Goal: Task Accomplishment & Management: Contribute content

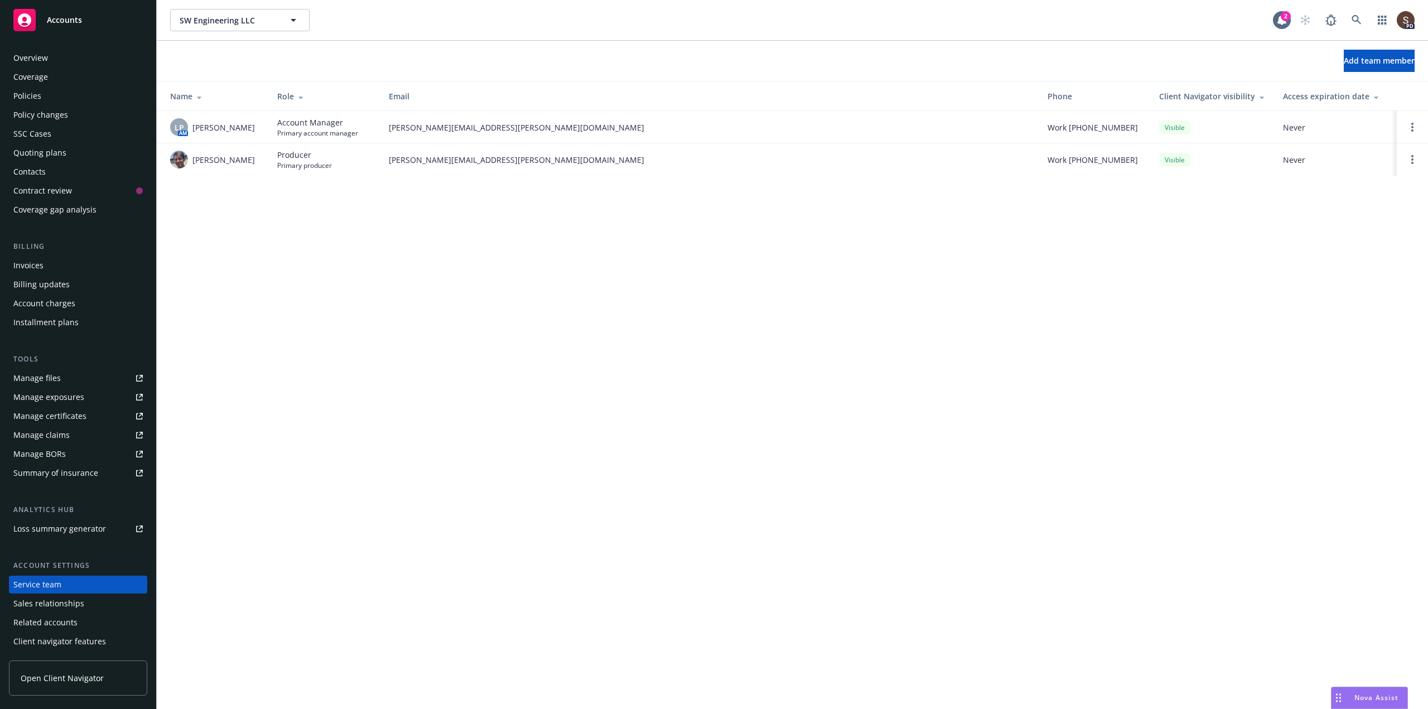
scroll to position [18, 0]
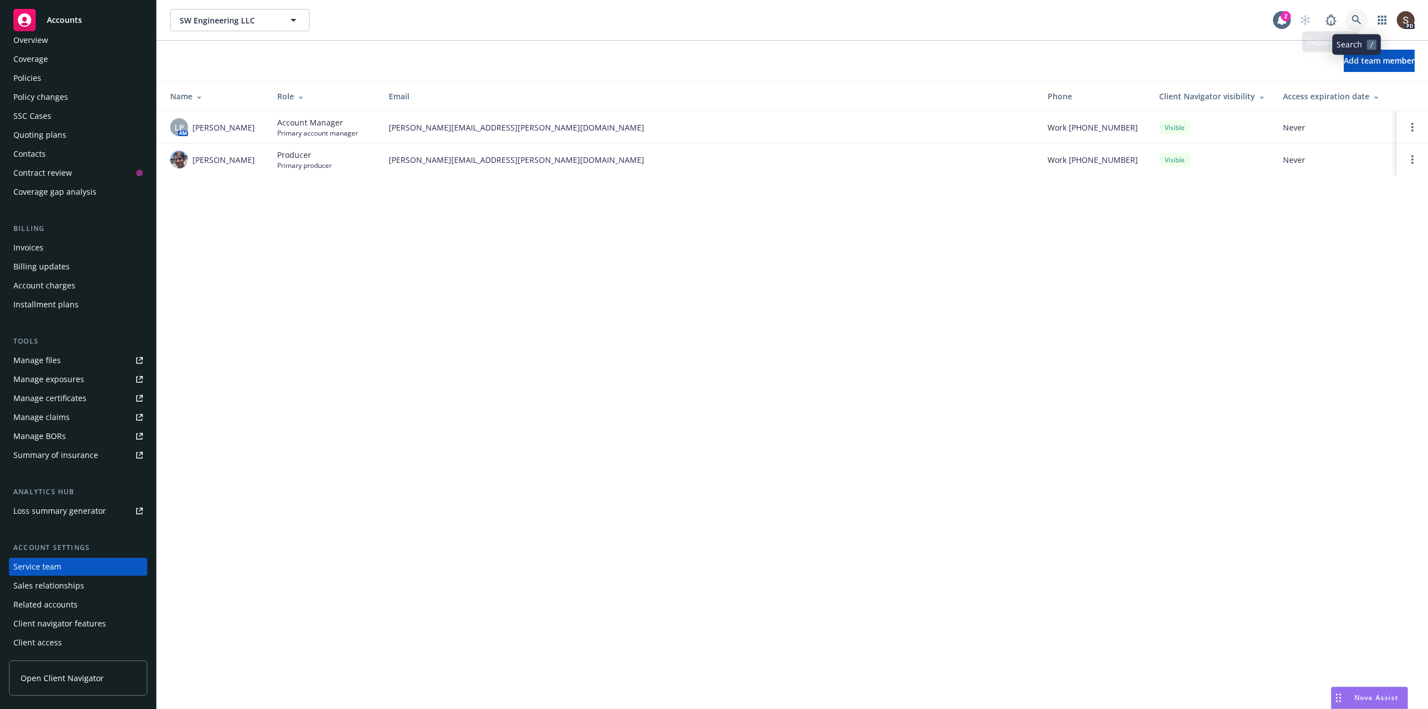
click at [1351, 25] on link at bounding box center [1356, 20] width 22 height 22
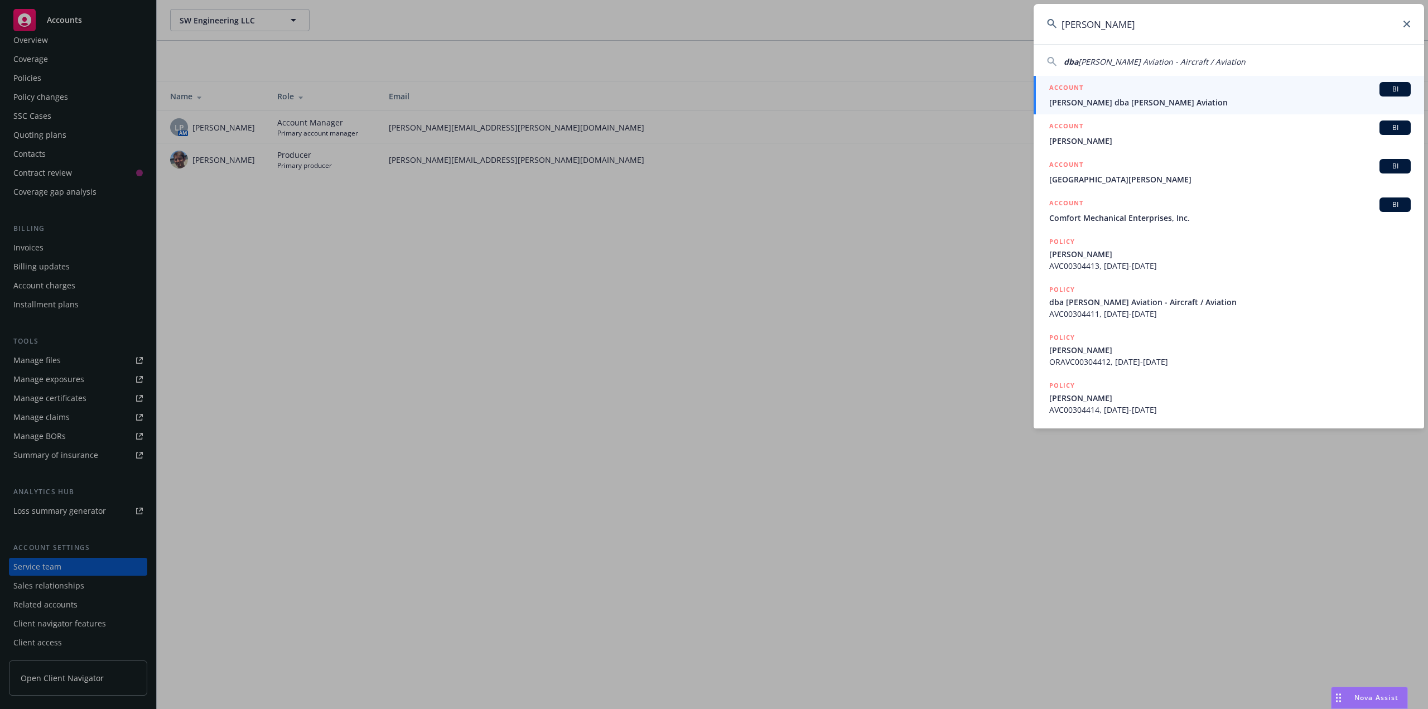
type input "[PERSON_NAME]"
click at [1128, 94] on div "ACCOUNT BI" at bounding box center [1229, 89] width 361 height 15
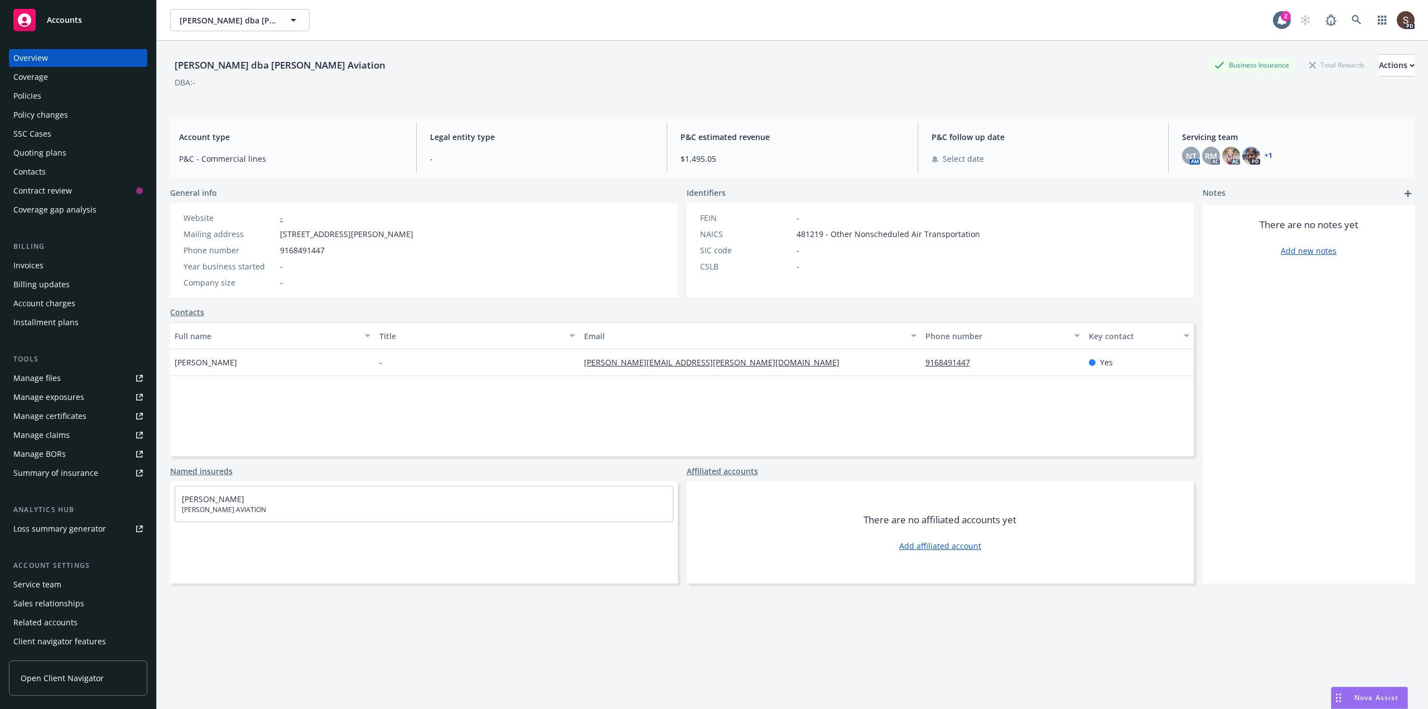
click at [31, 98] on div "Policies" at bounding box center [27, 96] width 28 height 18
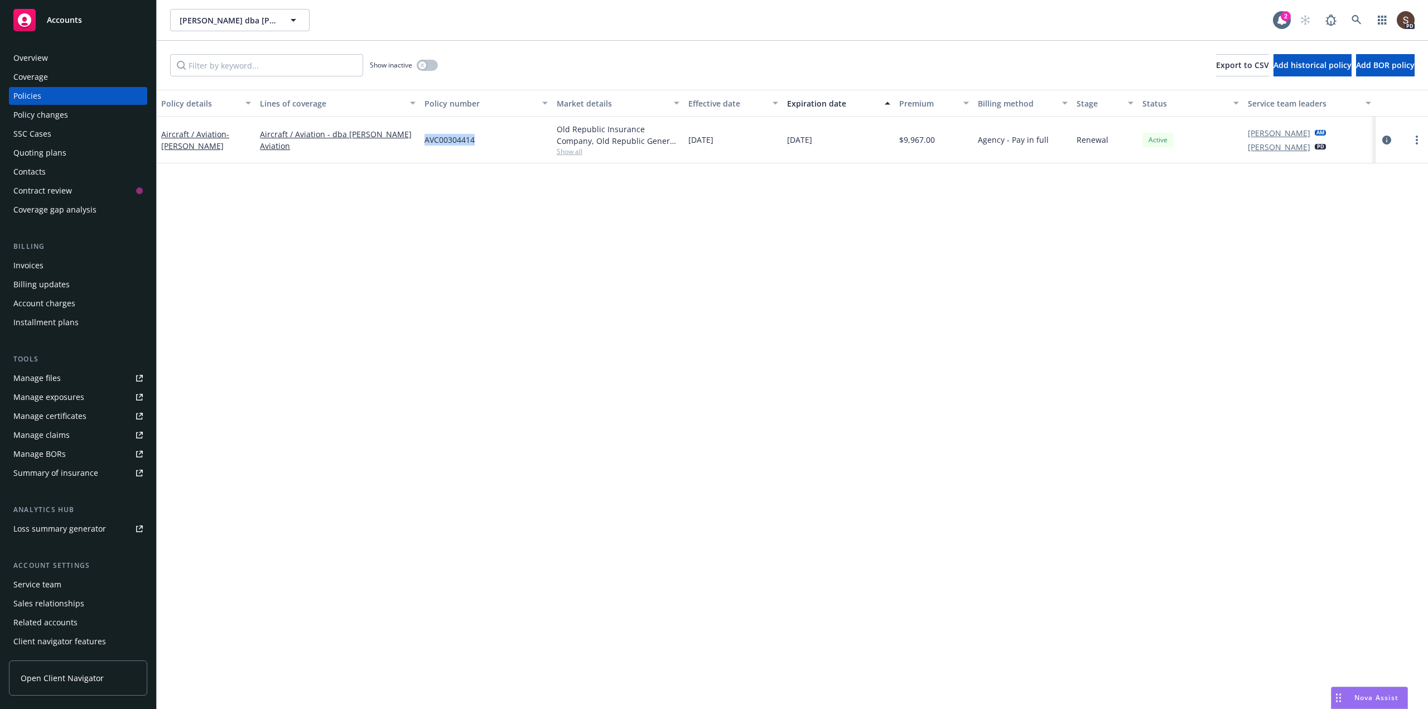
drag, startPoint x: 423, startPoint y: 143, endPoint x: 475, endPoint y: 143, distance: 51.3
click at [475, 143] on div "AVC00304414" at bounding box center [486, 140] width 132 height 47
copy span "AVC00304414"
click at [1386, 141] on icon "circleInformation" at bounding box center [1386, 140] width 9 height 9
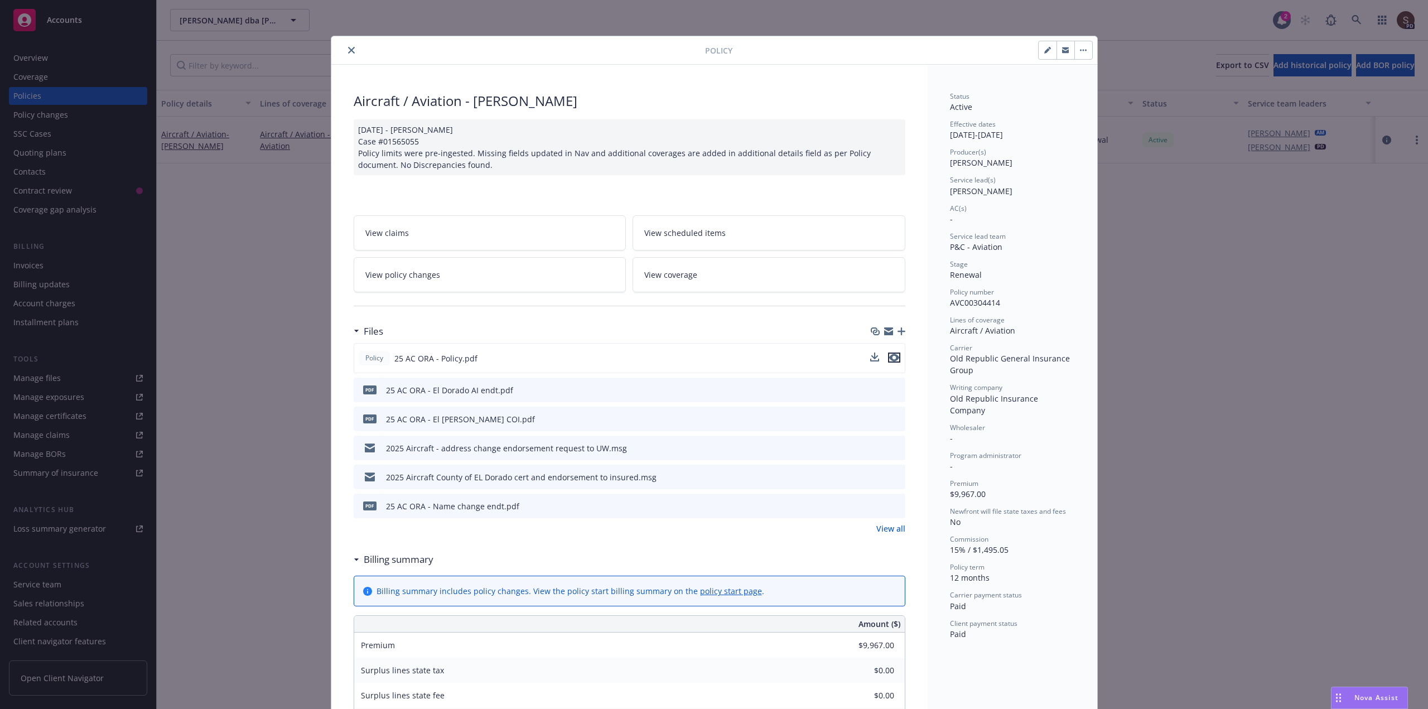
click at [889, 359] on icon "preview file" at bounding box center [894, 358] width 10 height 8
click at [897, 333] on icon "button" at bounding box center [901, 331] width 8 height 8
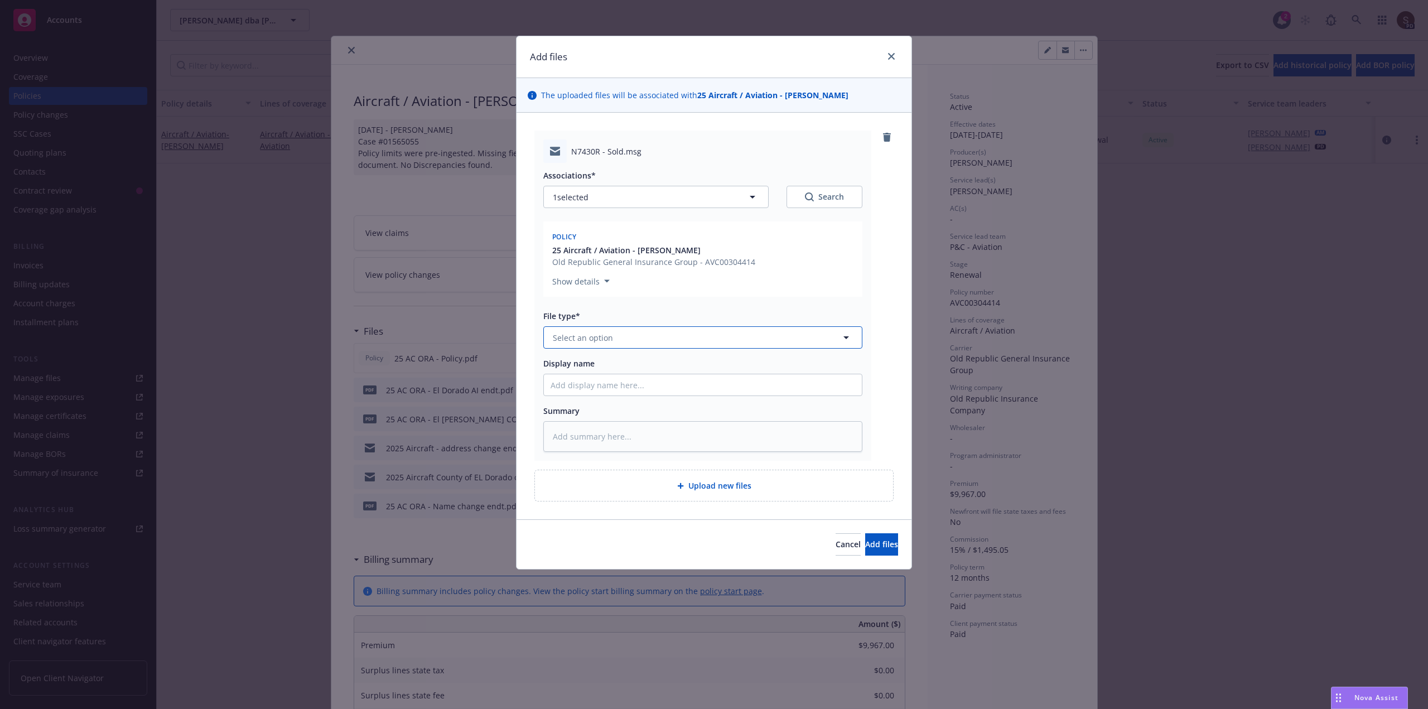
click at [576, 345] on button "Select an option" at bounding box center [702, 337] width 319 height 22
type input "email"
click at [574, 363] on span "Email" at bounding box center [565, 369] width 21 height 12
click at [574, 382] on input "Display name" at bounding box center [703, 384] width 318 height 21
type textarea "x"
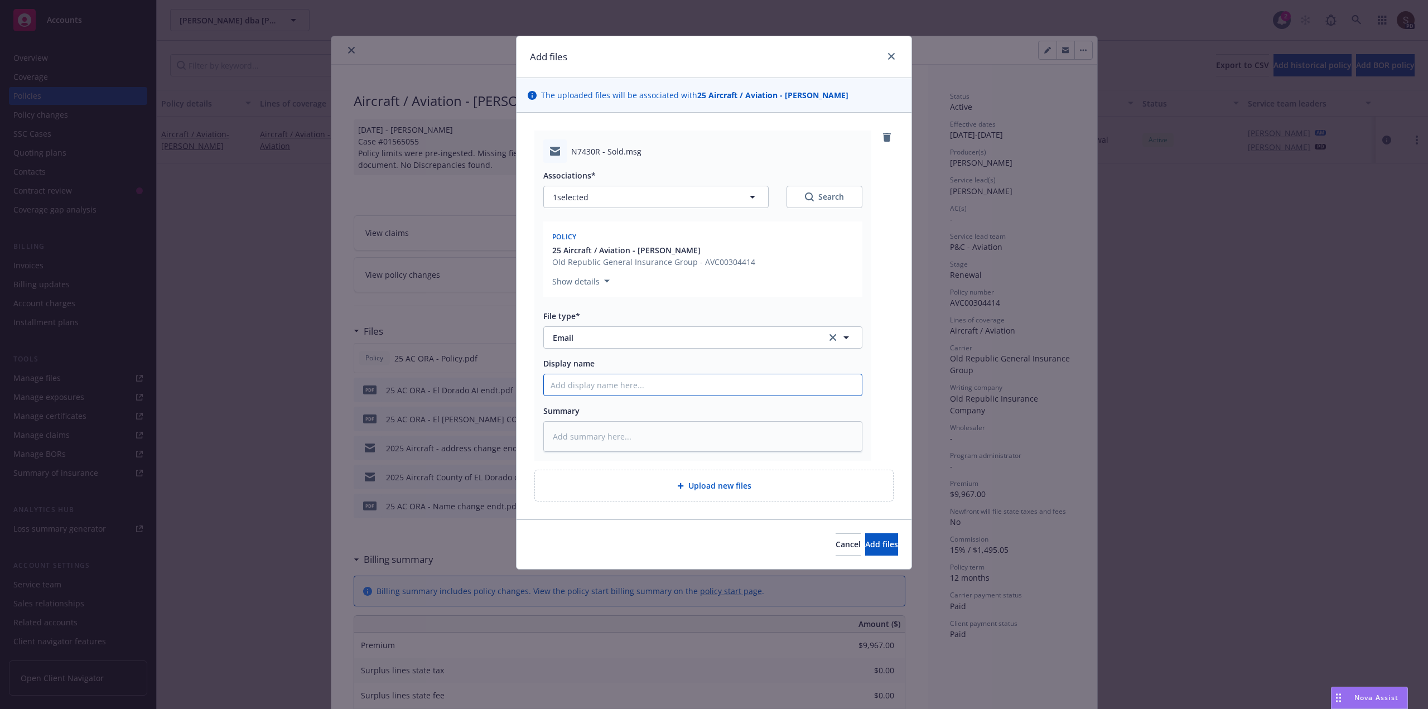
type input "2"
type textarea "x"
type input "20"
type textarea "x"
type input "202"
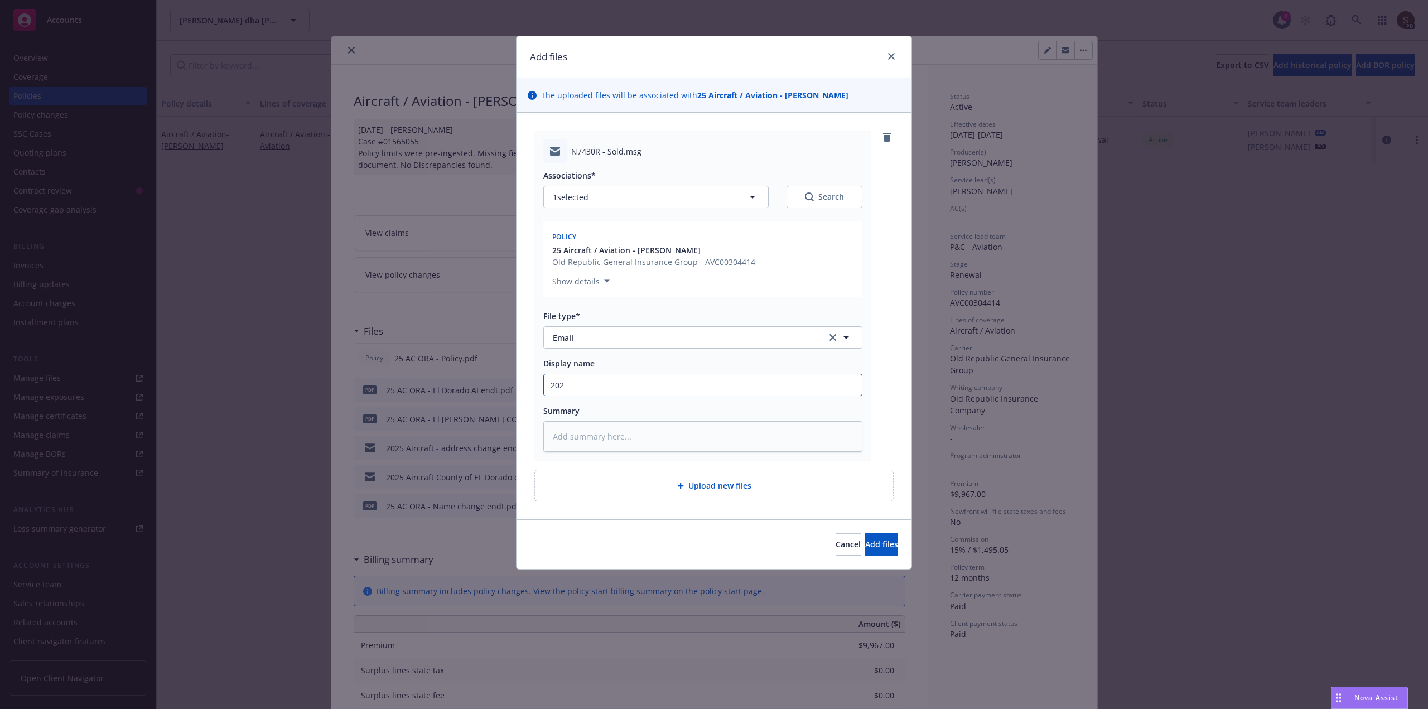
type textarea "x"
type input "2025"
type textarea "x"
type input "2025"
type textarea "x"
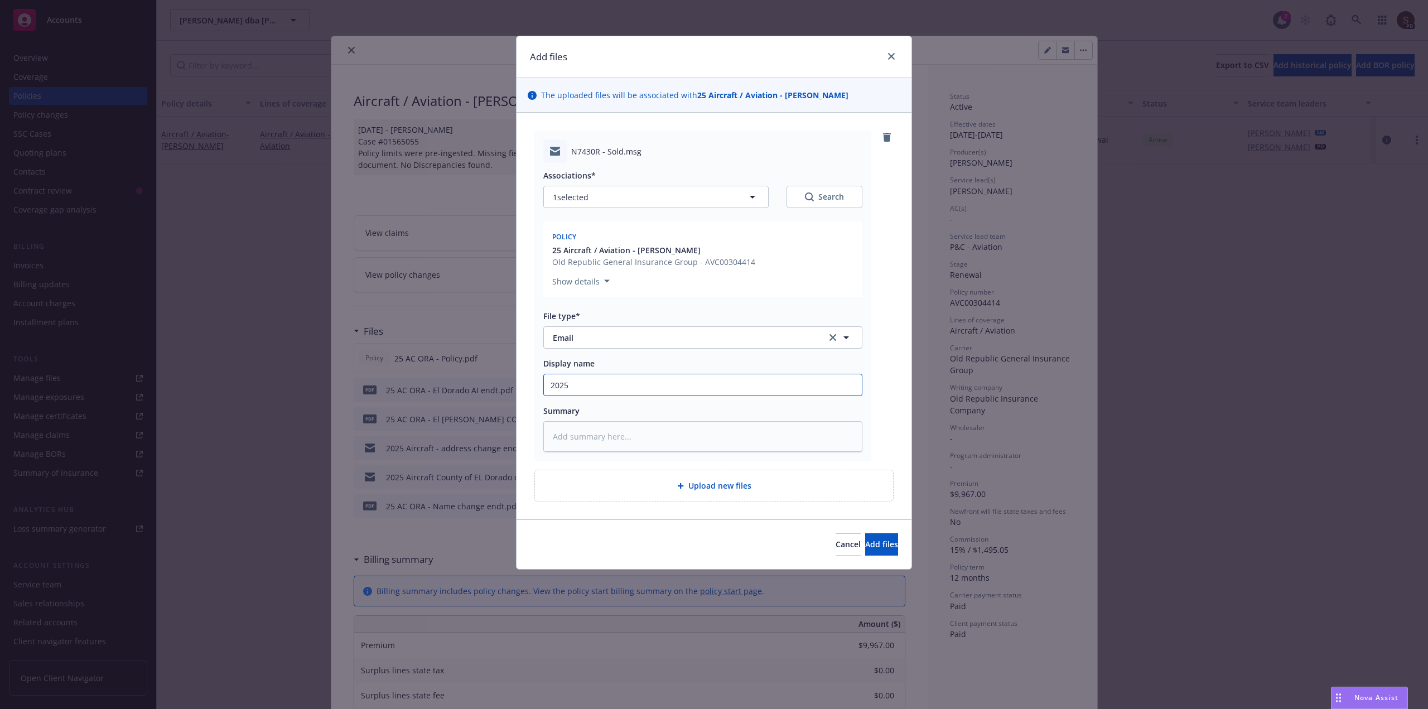
type input "2025 A"
type textarea "x"
type input "2025 Ai"
type textarea "x"
type input "2025 Air"
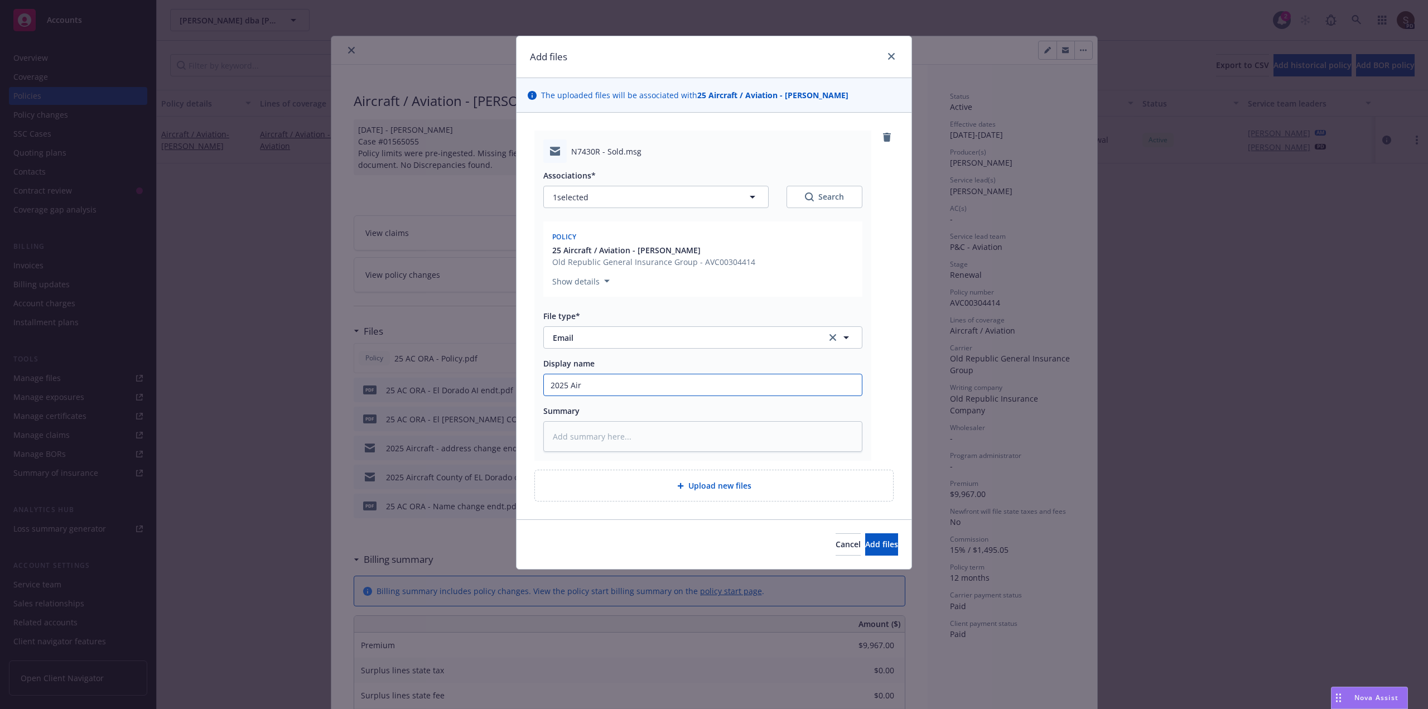
type textarea "x"
type input "2025 Airc"
type textarea "x"
type input "2025 Aircr"
type textarea "x"
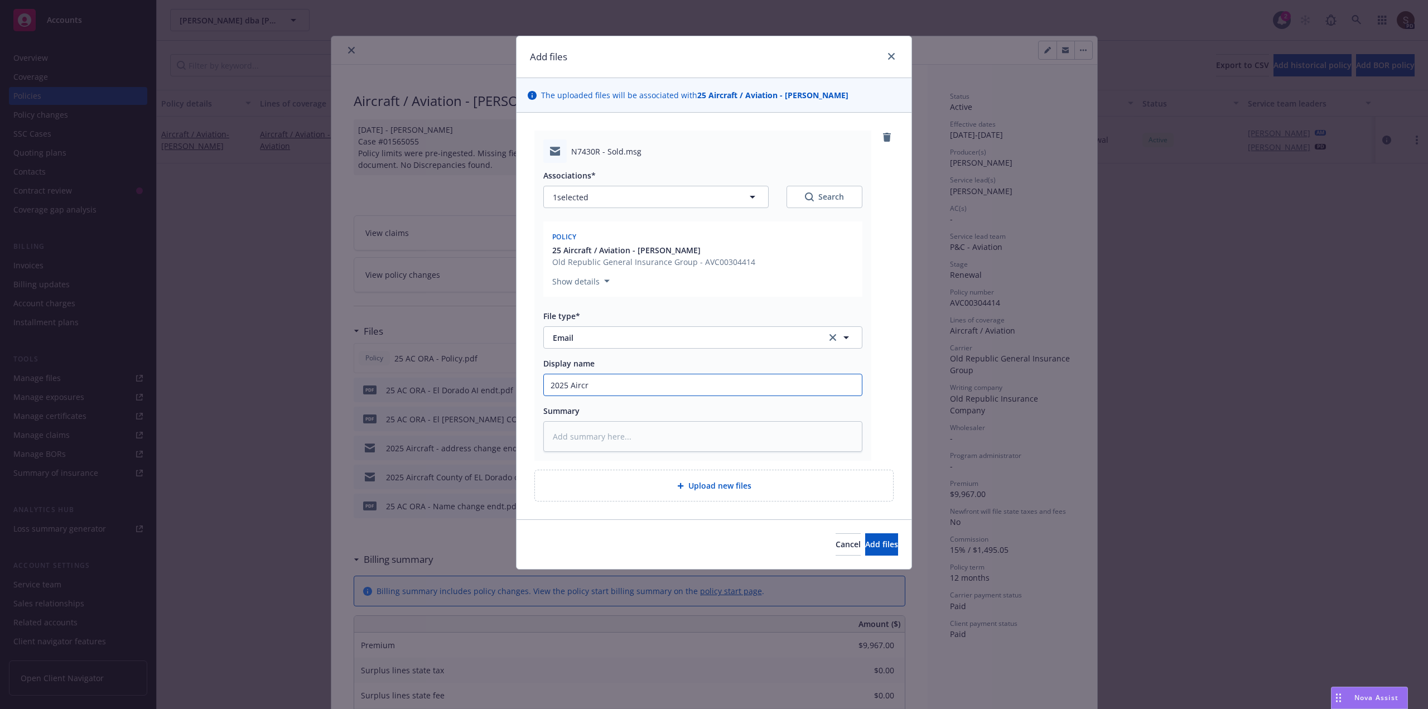
type input "2025 Aircra"
type textarea "x"
type input "2025 Aircraf"
type textarea "x"
type input "2025 Aircraft"
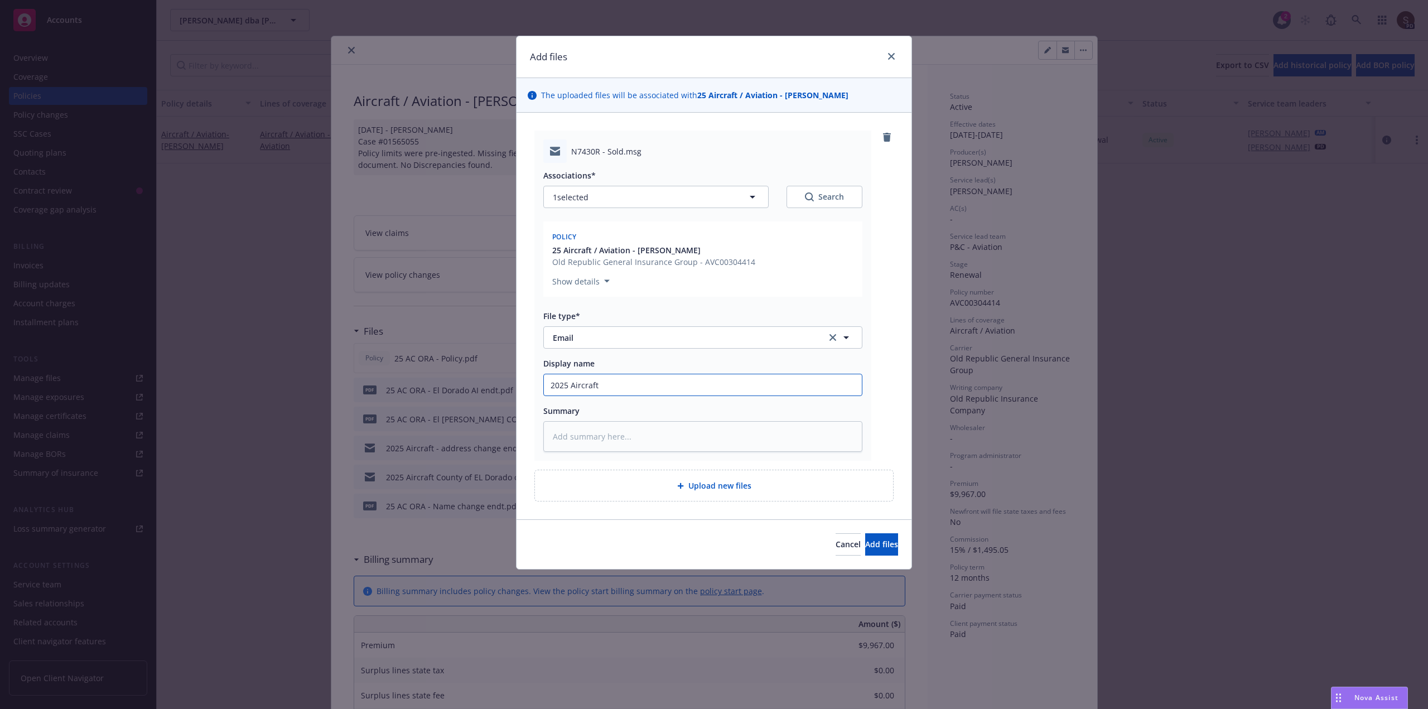
type textarea "x"
type input "2025 Aircraft"
type textarea "x"
type input "2025 Aircraft -"
type textarea "x"
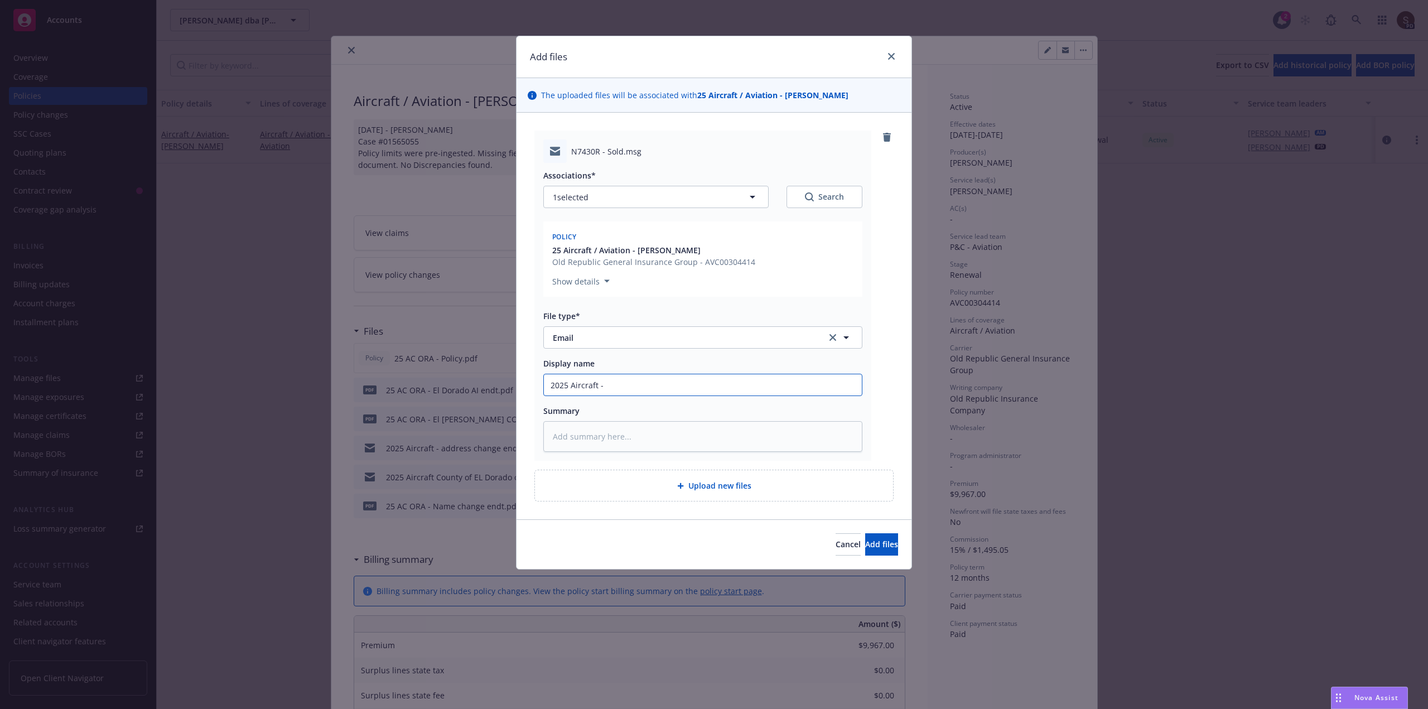
type input "2025 Aircraft -"
type textarea "x"
type input "2025 Aircraft - d"
type textarea "x"
type input "2025 Aircraft - de"
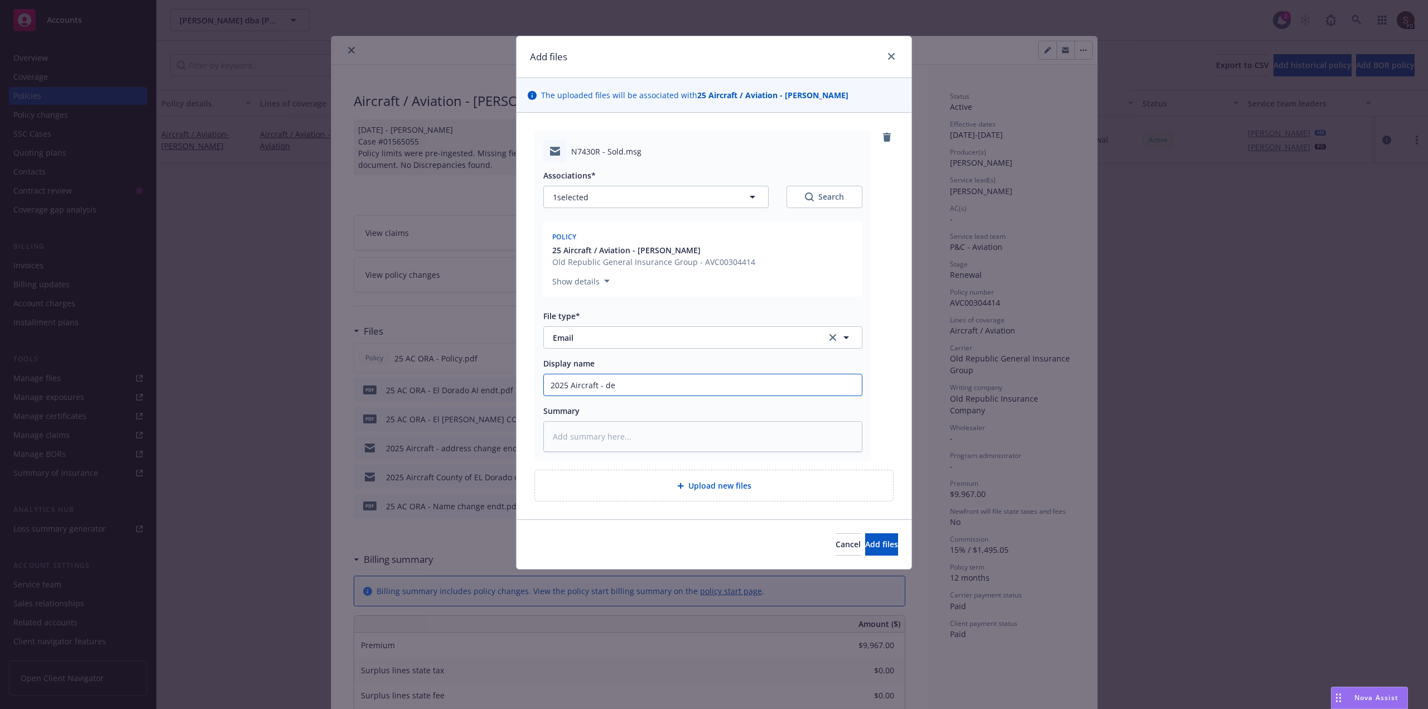
type textarea "x"
type input "2025 Aircraft - del"
type textarea "x"
type input "2025 Aircraft - de"
type textarea "x"
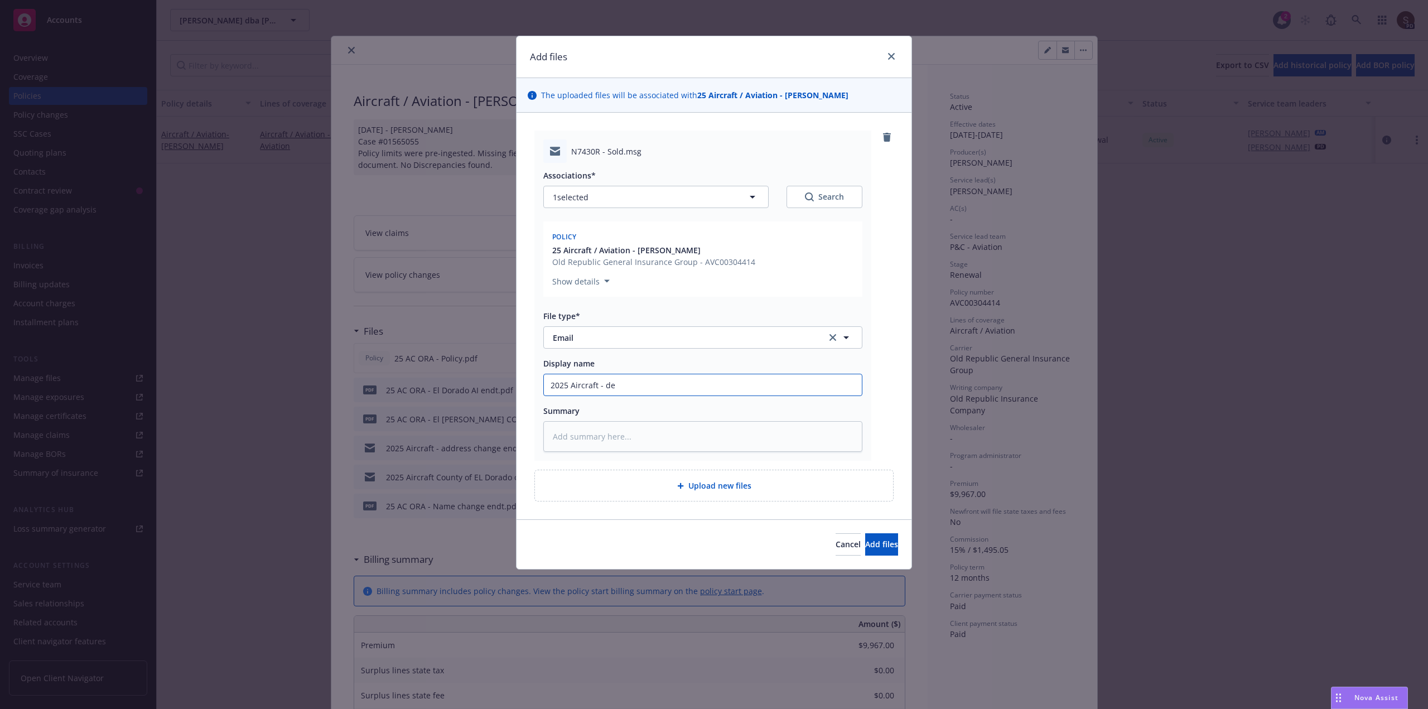
type input "2025 Aircraft - d"
type textarea "x"
type input "2025 Aircraft -"
type textarea "x"
type input "2025 Aircraft - r"
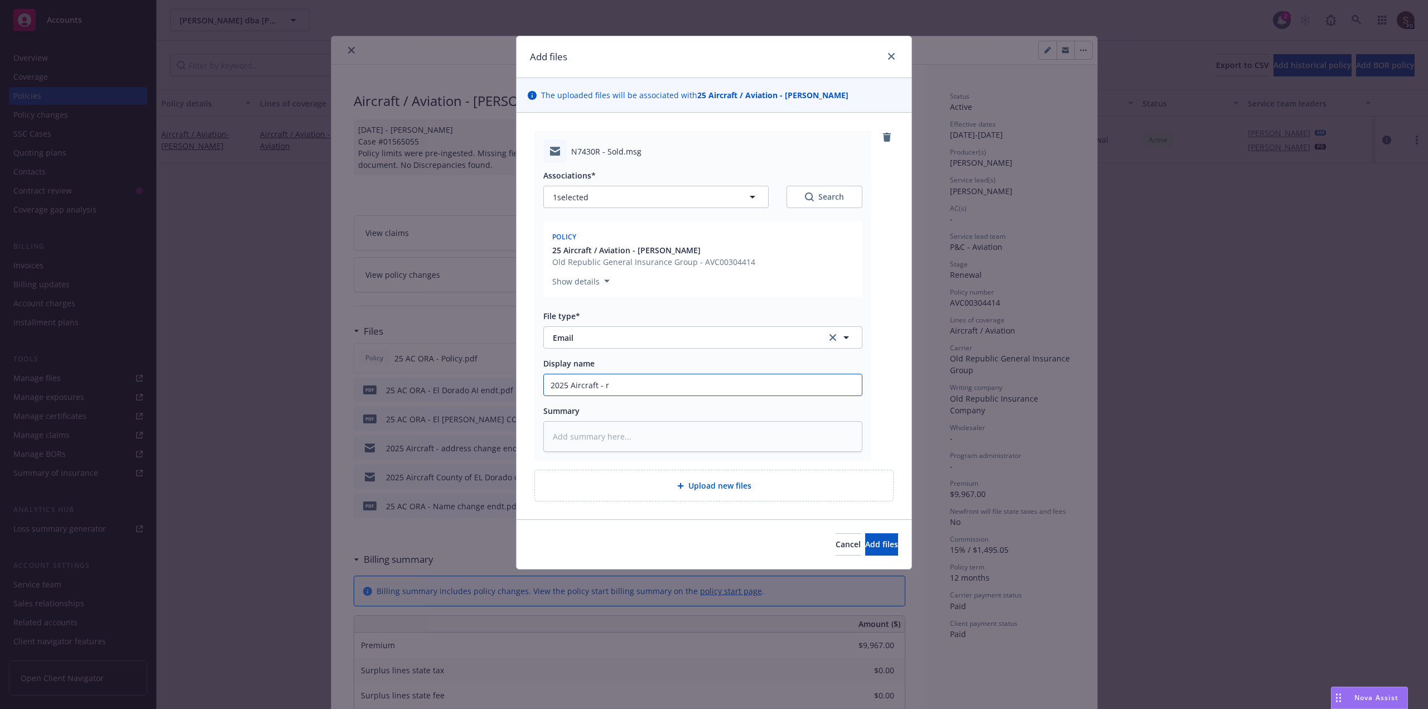
type textarea "x"
type input "2025 Aircraft - re"
type textarea "x"
type input "2025 Aircraft - req"
type textarea "x"
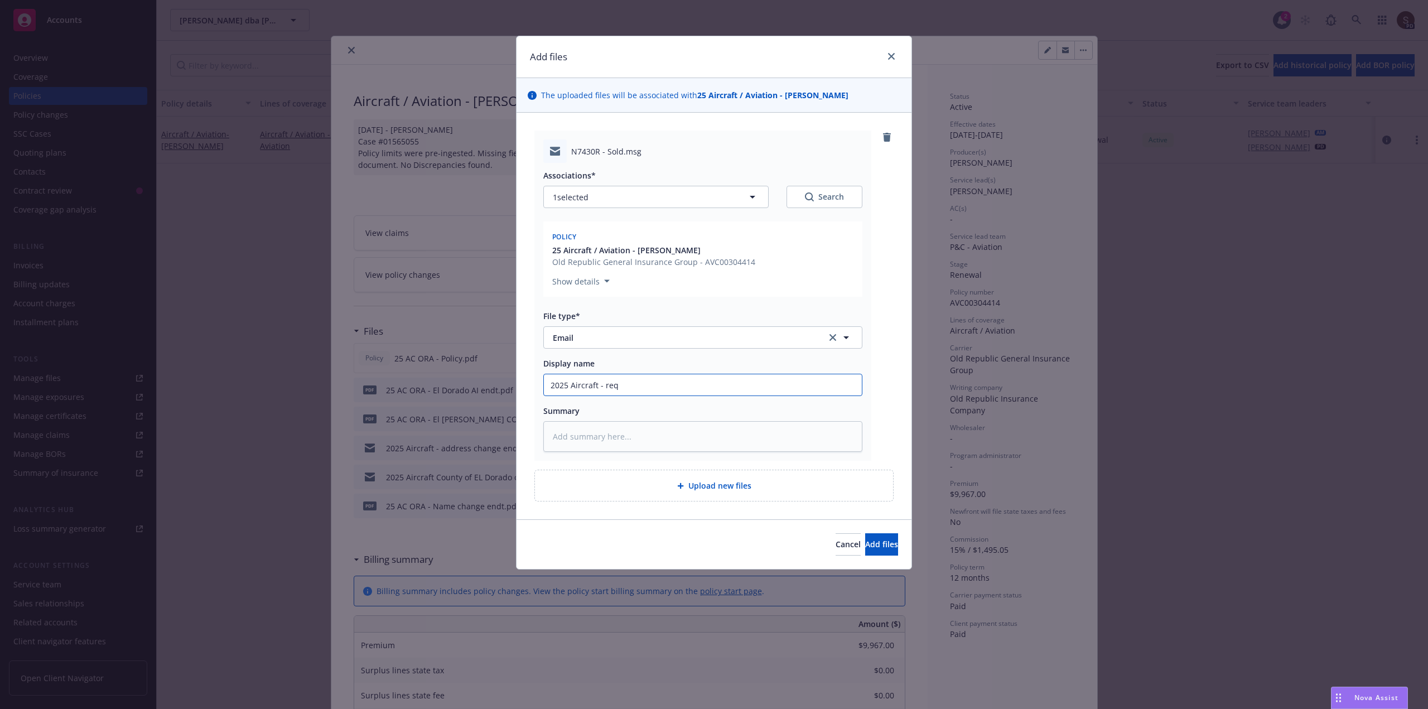
type input "2025 Aircraft - req"
type textarea "x"
type input "2025 Aircraft - req t"
type textarea "x"
type input "2025 Aircraft - req to"
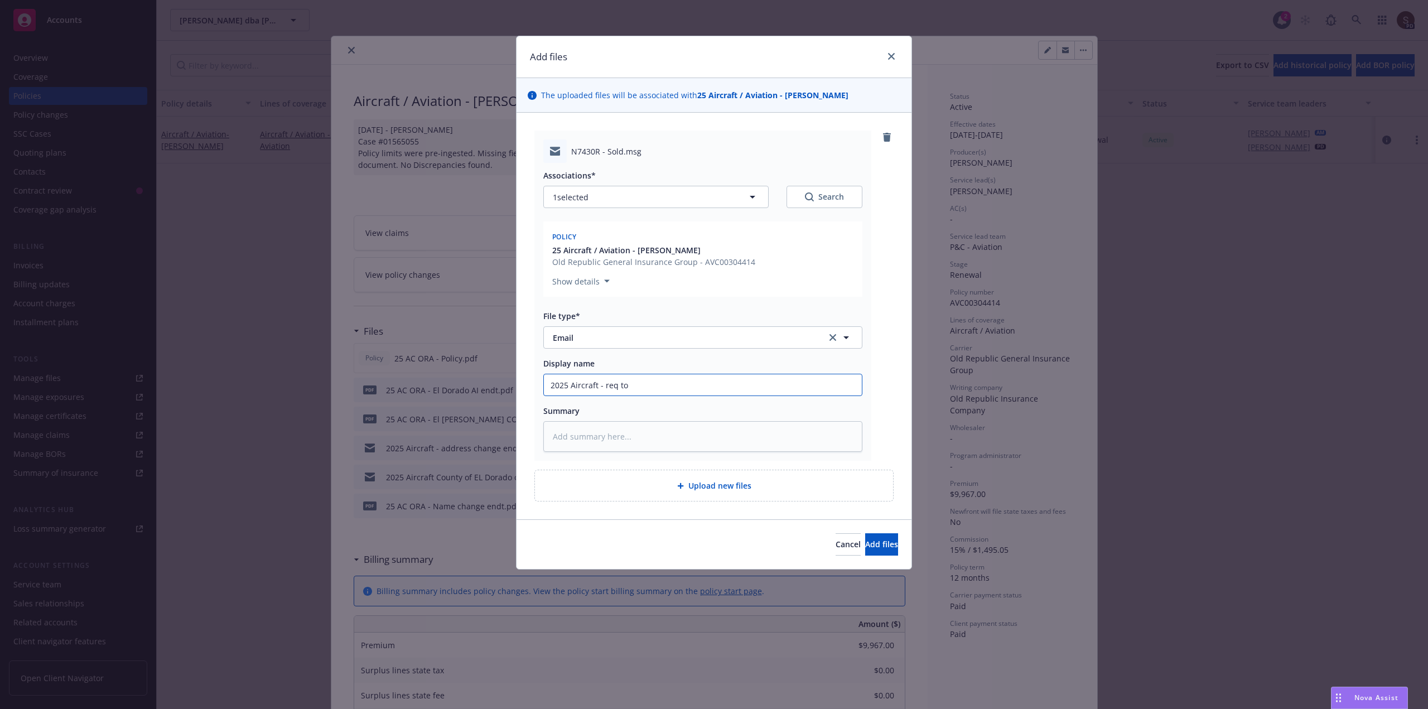
type textarea "x"
type input "2025 Aircraft - req to"
type textarea "x"
type input "2025 Aircraft - req to d"
type textarea "x"
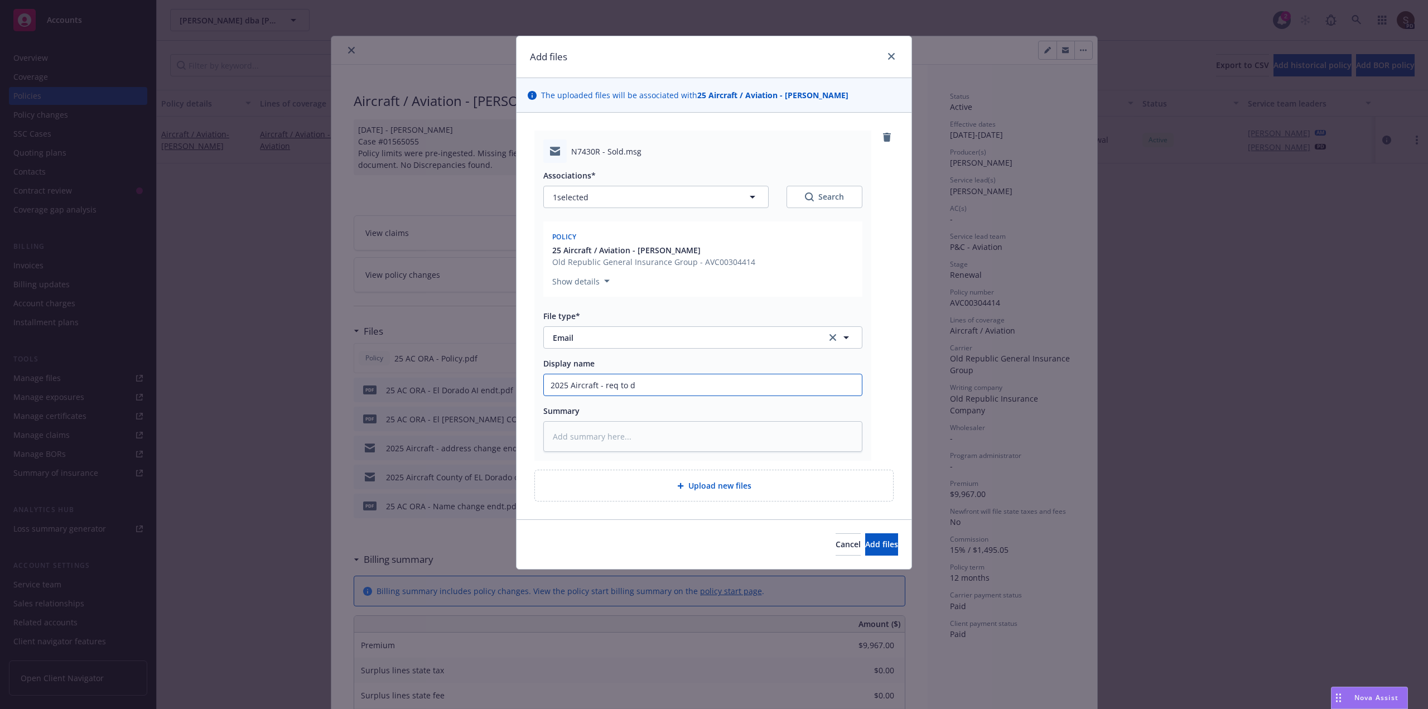
type input "2025 Aircraft - req to de"
type textarea "x"
type input "2025 Aircraft - req to del"
type textarea "x"
type input "2025 Aircraft - req to dele"
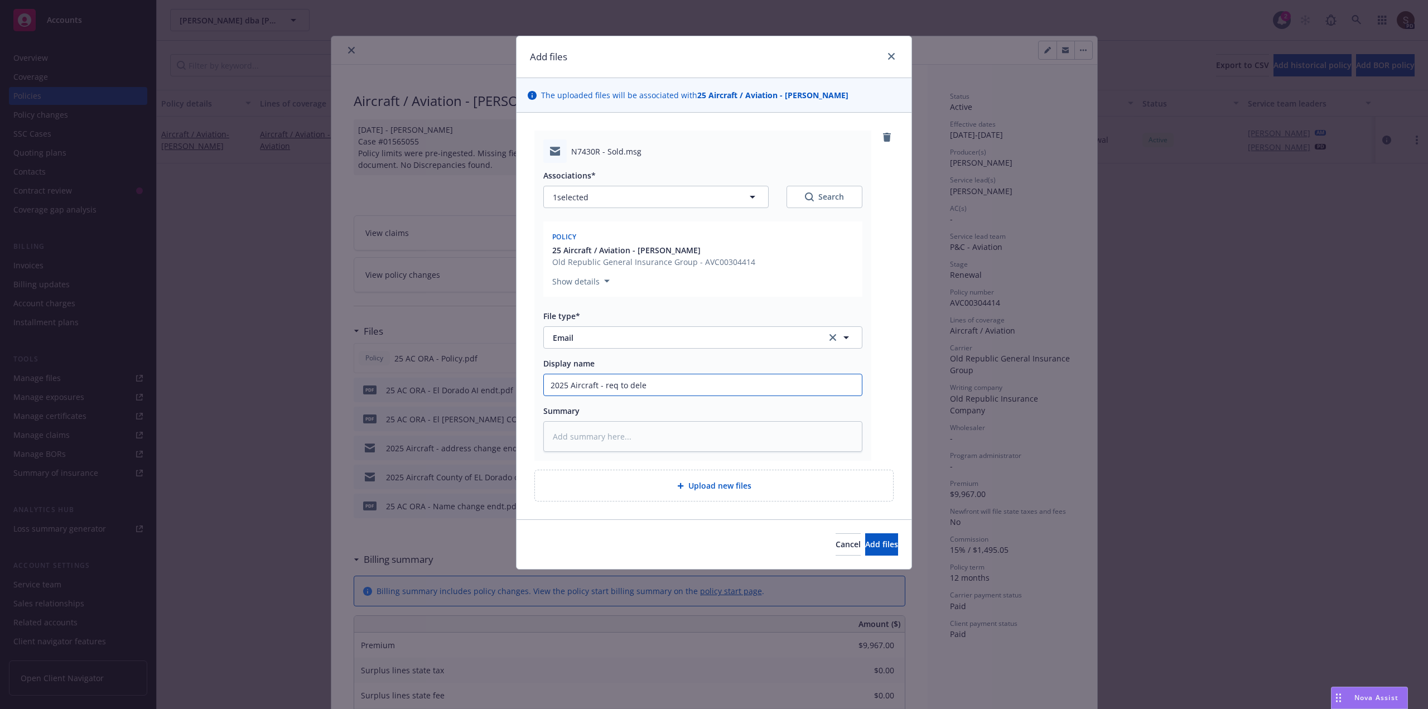
type textarea "x"
type input "2025 Aircraft - req to delet"
type textarea "x"
type input "2025 Aircraft - req to delet"
type textarea "x"
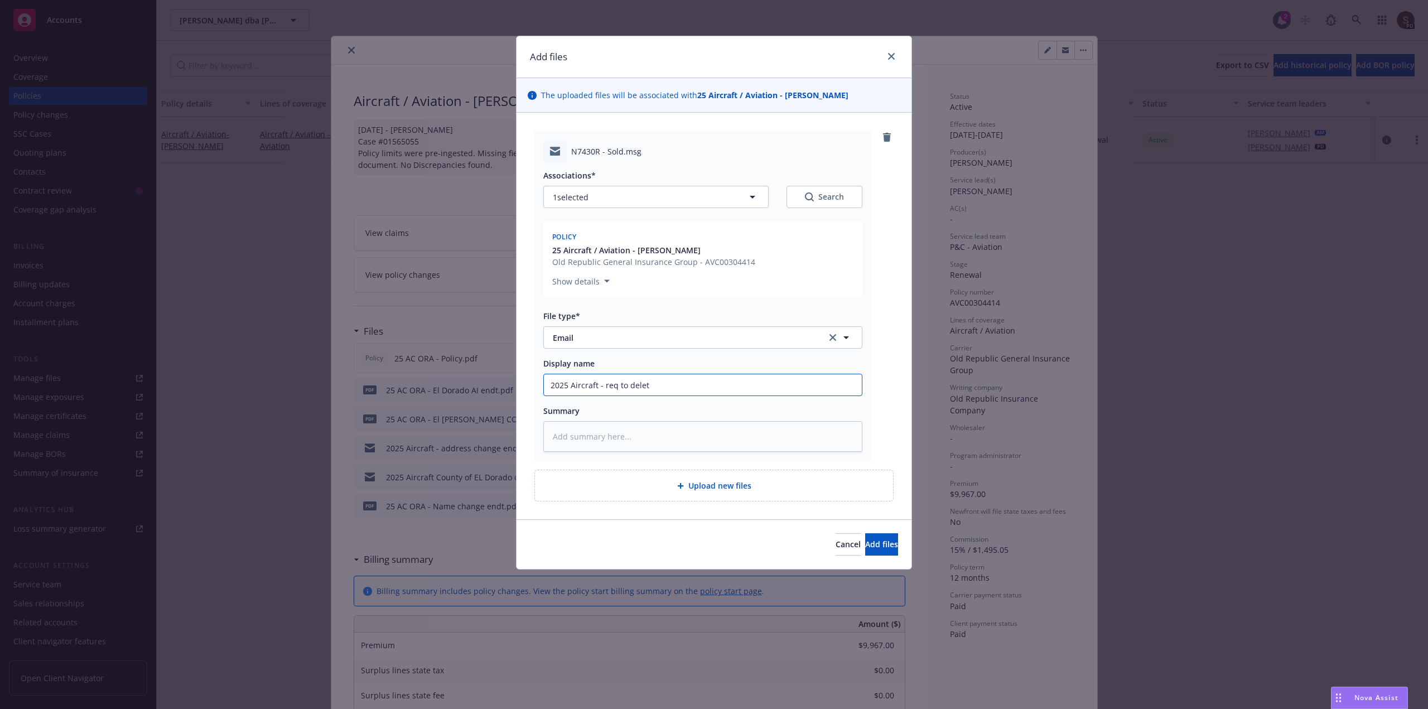
type input "2025 Aircraft - req to delet N"
type textarea "x"
type input "2025 Aircraft - req to delet N7"
type textarea "x"
type input "2025 Aircraft - req to delet N74"
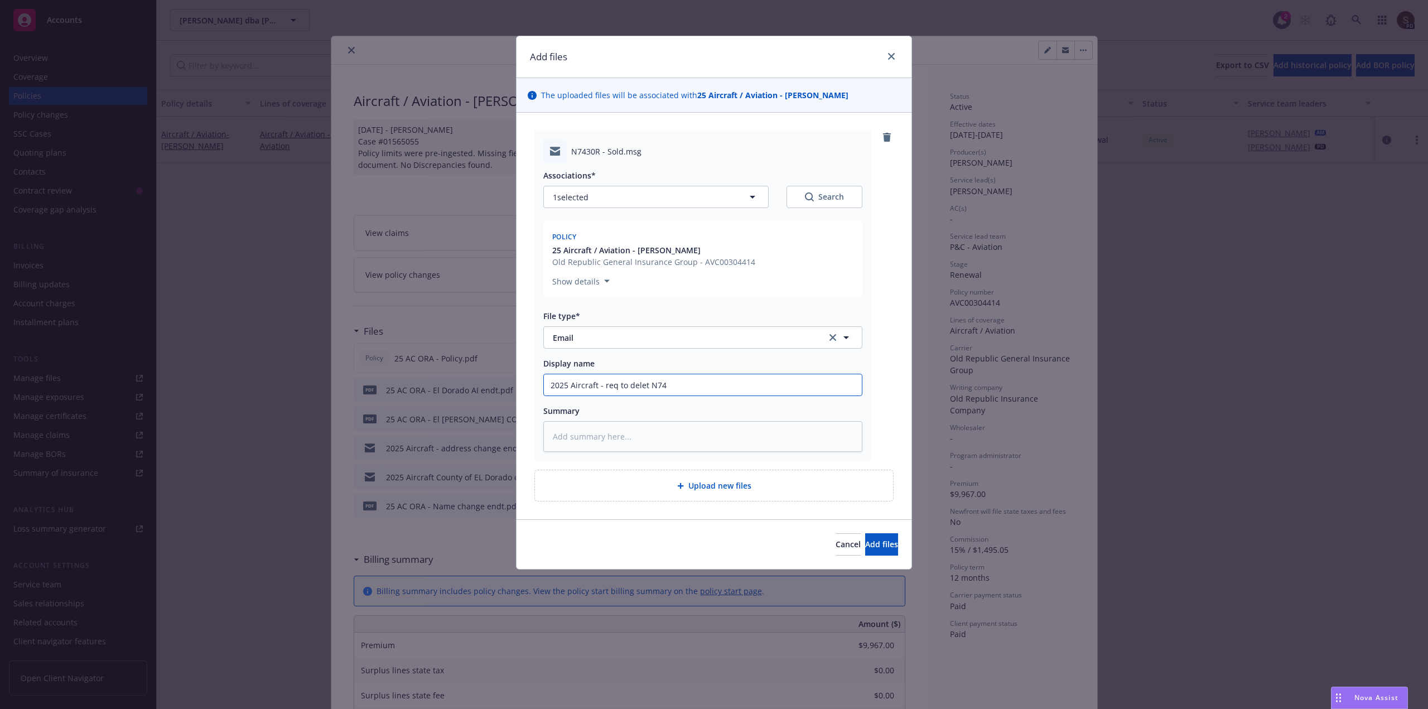
type textarea "x"
type input "2025 Aircraft - req to delet N743"
type textarea "x"
type input "2025 Aircraft - req to delet N7430"
type textarea "x"
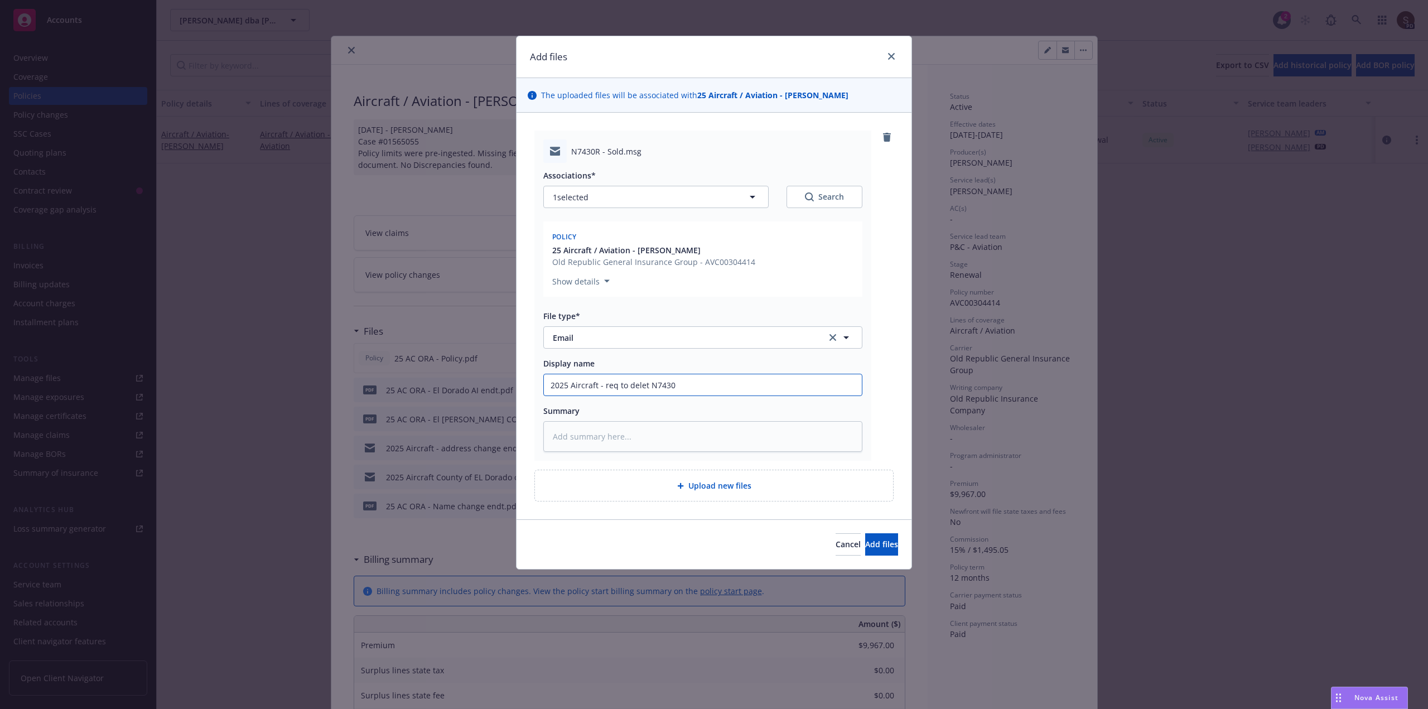
type input "2025 Aircraft - req to delet N7430R"
type textarea "x"
type input "2025 Aircraft - req to delet N7430R"
type textarea "x"
type input "2025 Aircraft - req to delet N7430R e"
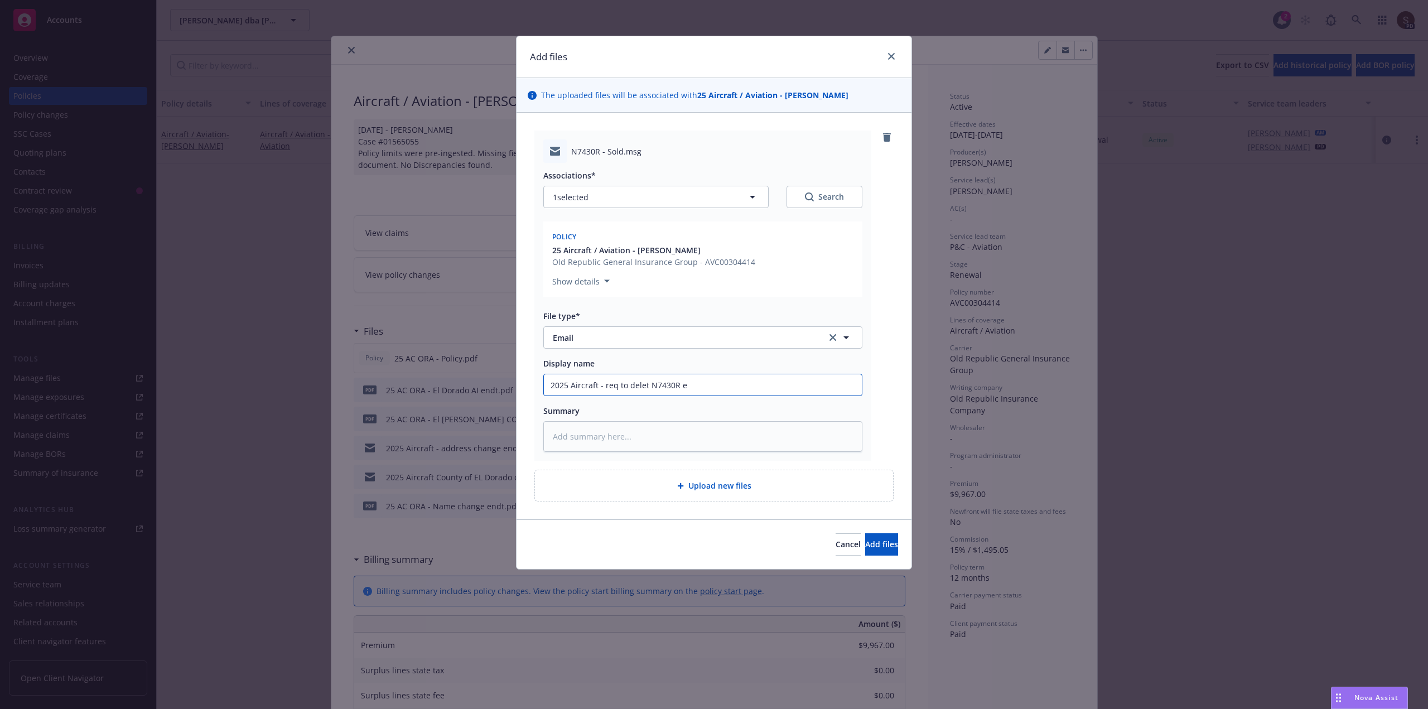
type textarea "x"
type input "2025 Aircraft - req to delet N7430R ef"
type textarea "x"
type input "2025 Aircraft - req to delet N7430R eff"
type textarea "x"
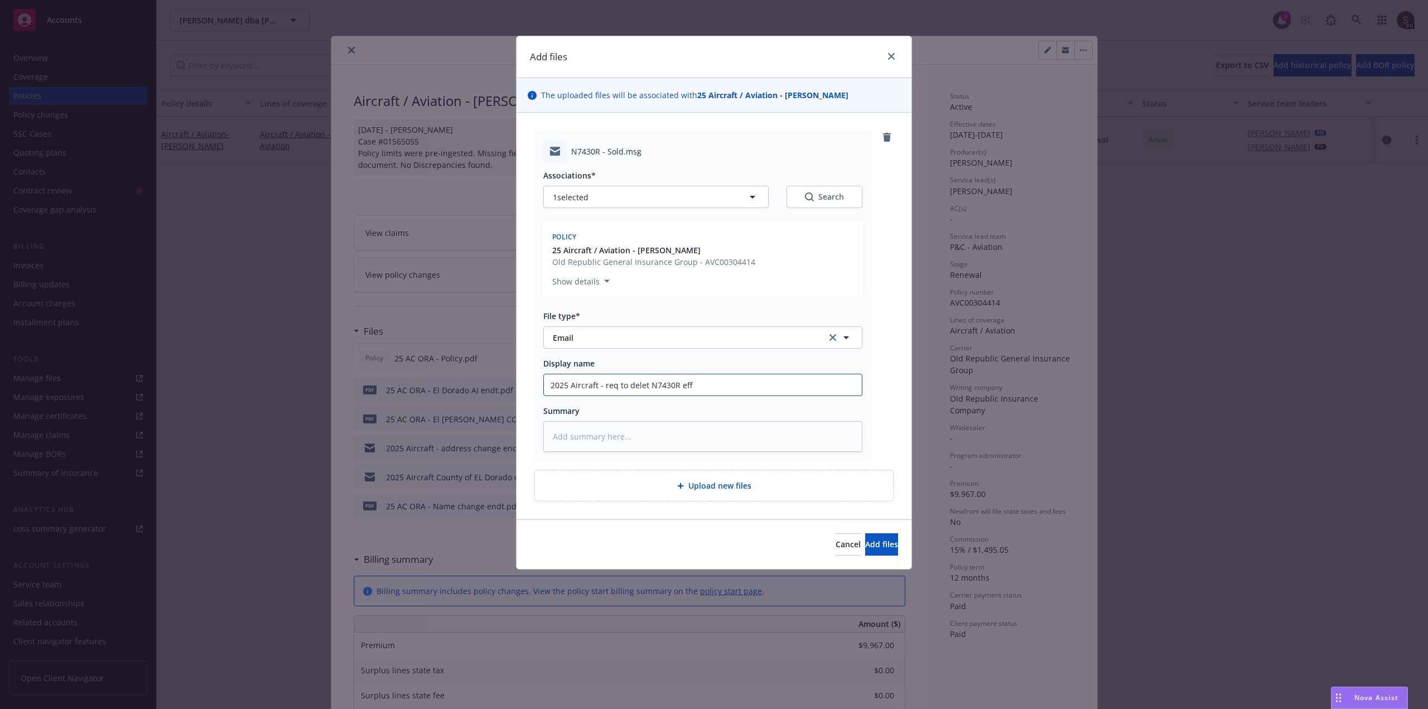
type input "2025 Aircraft - req to delet N7430R eff."
type textarea "x"
type input "2025 Aircraft - req to delet N7430R eff."
type textarea "x"
type input "2025 Aircraft - req to delet N7430R eff. 8"
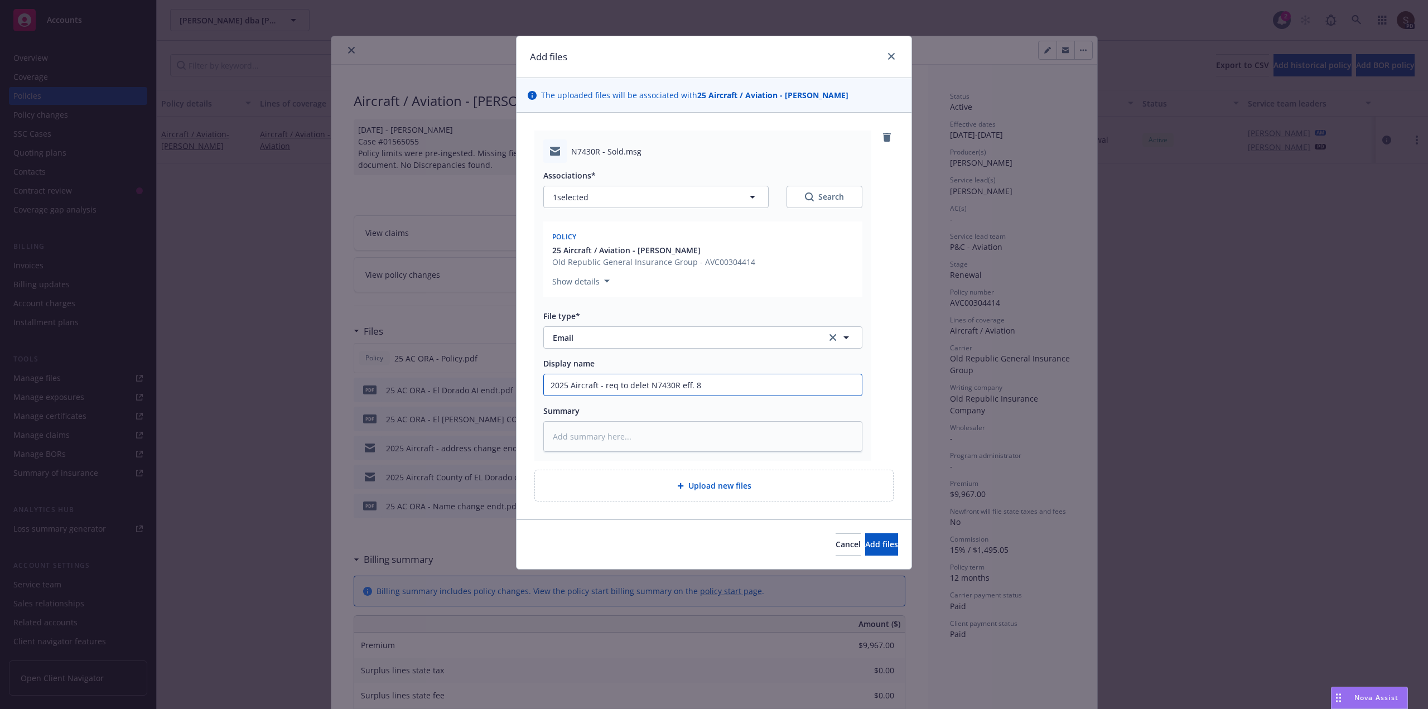
type textarea "x"
type input "2025 Aircraft - req to delet N7430R eff. 8/"
type textarea "x"
type input "2025 Aircraft - req to delet N7430R eff. 8/1"
type textarea "x"
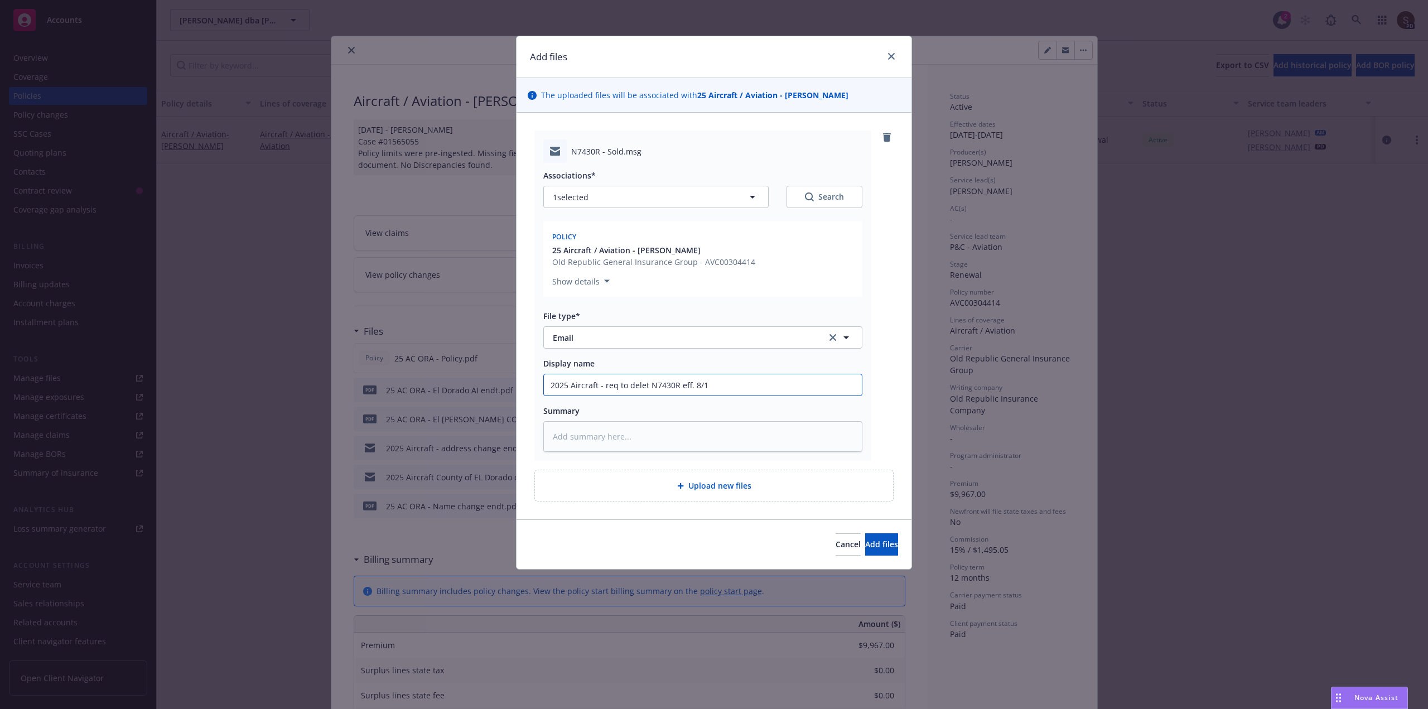
type input "2025 Aircraft - req to delet N7430R eff. 8/13"
type textarea "x"
type input "2025 Aircraft - req to delet N7430R eff. 8/13/"
type textarea "x"
type input "2025 Aircraft - req to delet N7430R eff. 8/13/2"
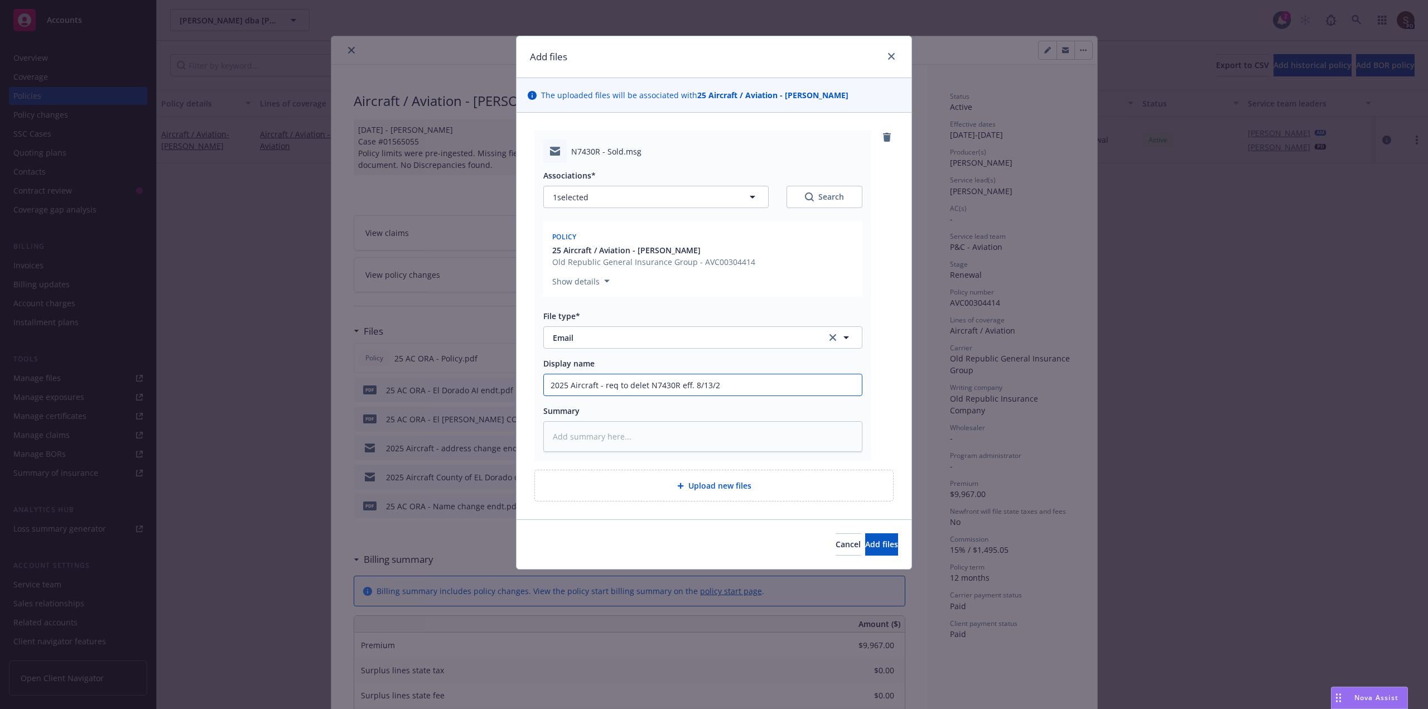
type textarea "x"
type input "2025 Aircraft - req to delet N7430R eff. [DATE]"
type textarea "x"
type input "2025 Aircraft - req to delet N7430R eff. [DATE]"
type textarea "x"
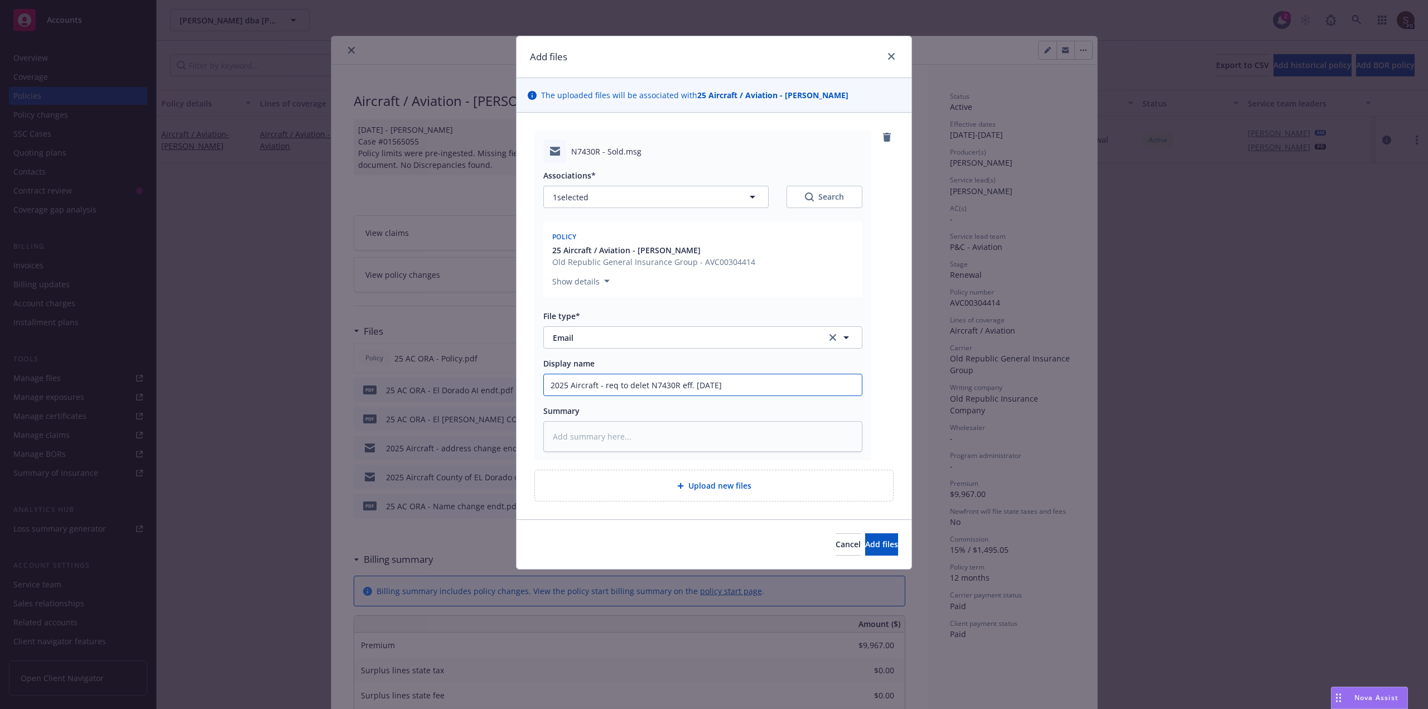
type input "2025 Aircraft - req to delet N7430R eff. [DATE] f"
type textarea "x"
type input "2025 Aircraft - req to delet N7430R eff. [DATE] fr"
type textarea "x"
type input "2025 Aircraft - req to delet N7430R eff. [DATE] fro"
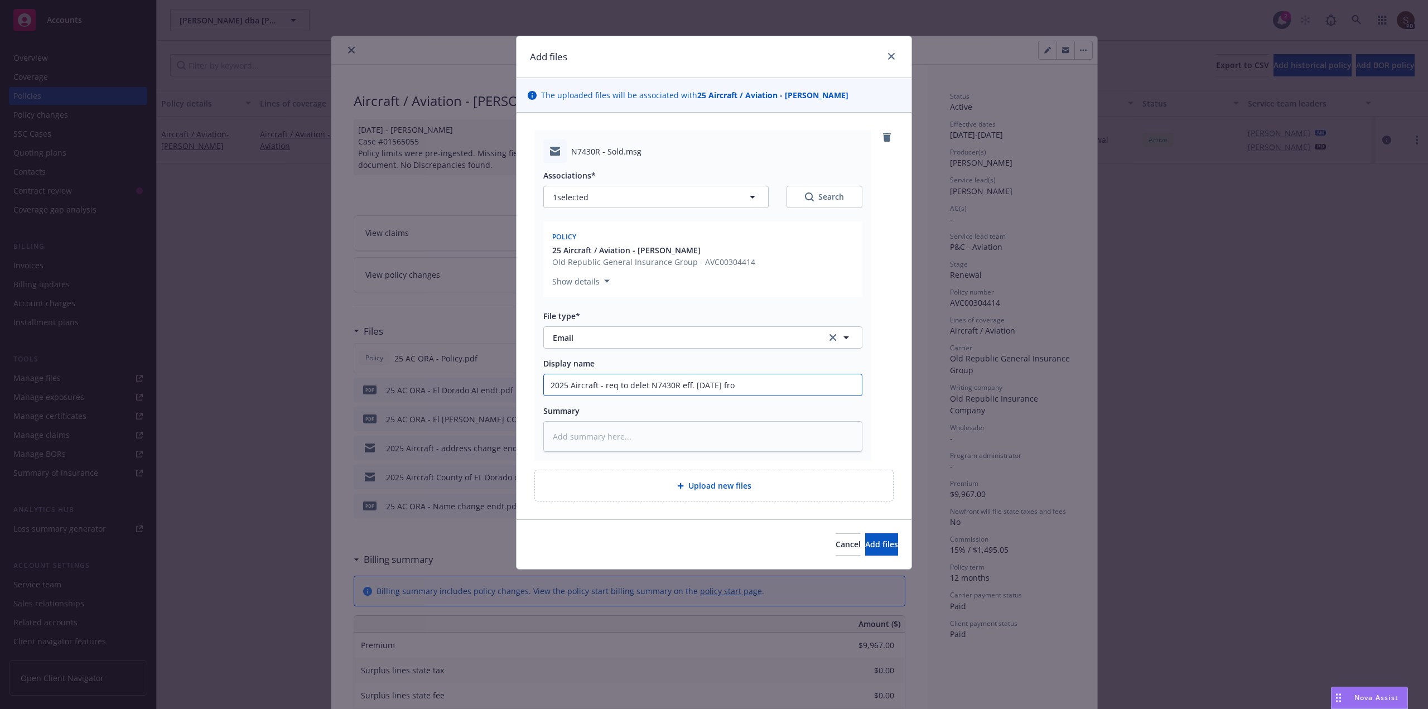
type textarea "x"
type input "2025 Aircraft - req to delet N7430R eff. [DATE] from"
type textarea "x"
type input "2025 Aircraft - req to delet N7430R eff. [DATE] from"
type textarea "x"
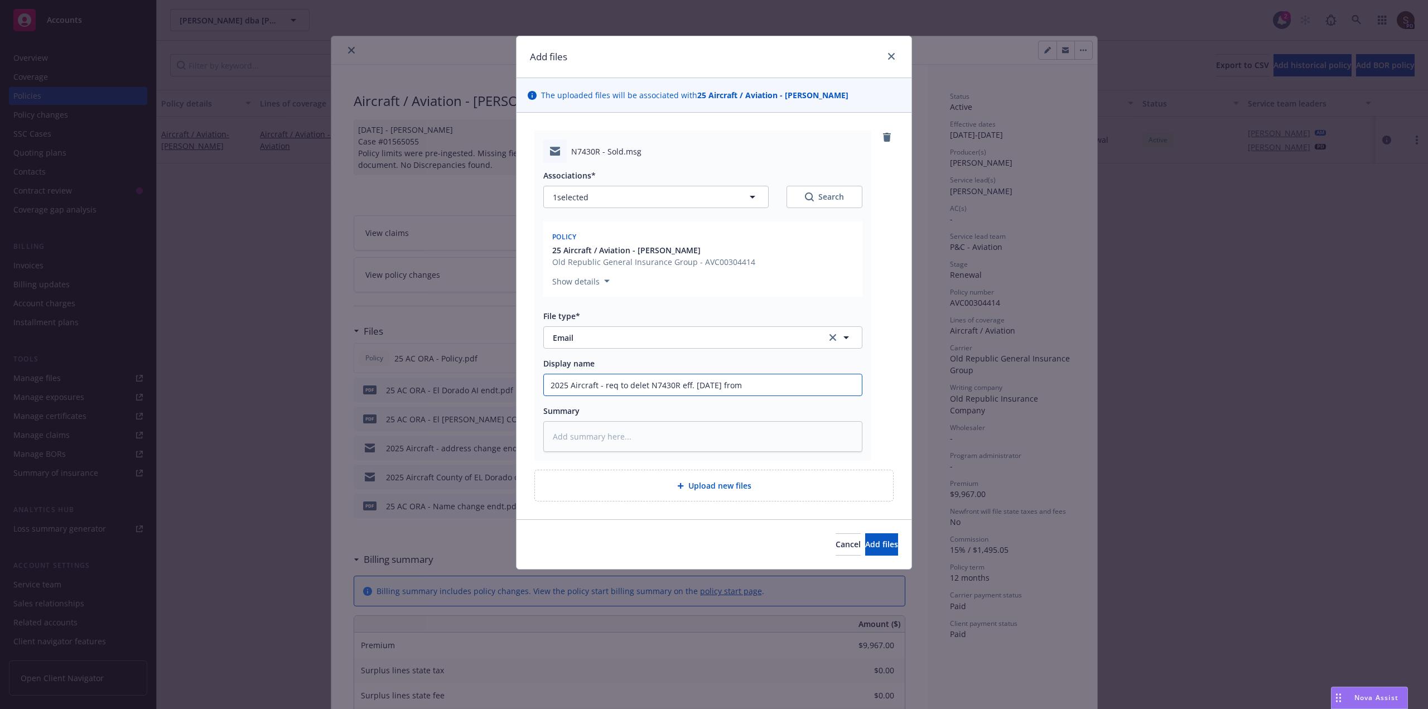
type input "2025 Aircraft - req to delet N7430R eff. [DATE] from i"
type textarea "x"
type input "2025 Aircraft - req to delet N7430R eff. [DATE] from in"
type textarea "x"
type input "2025 Aircraft - req to delet N7430R eff. [DATE] from ins"
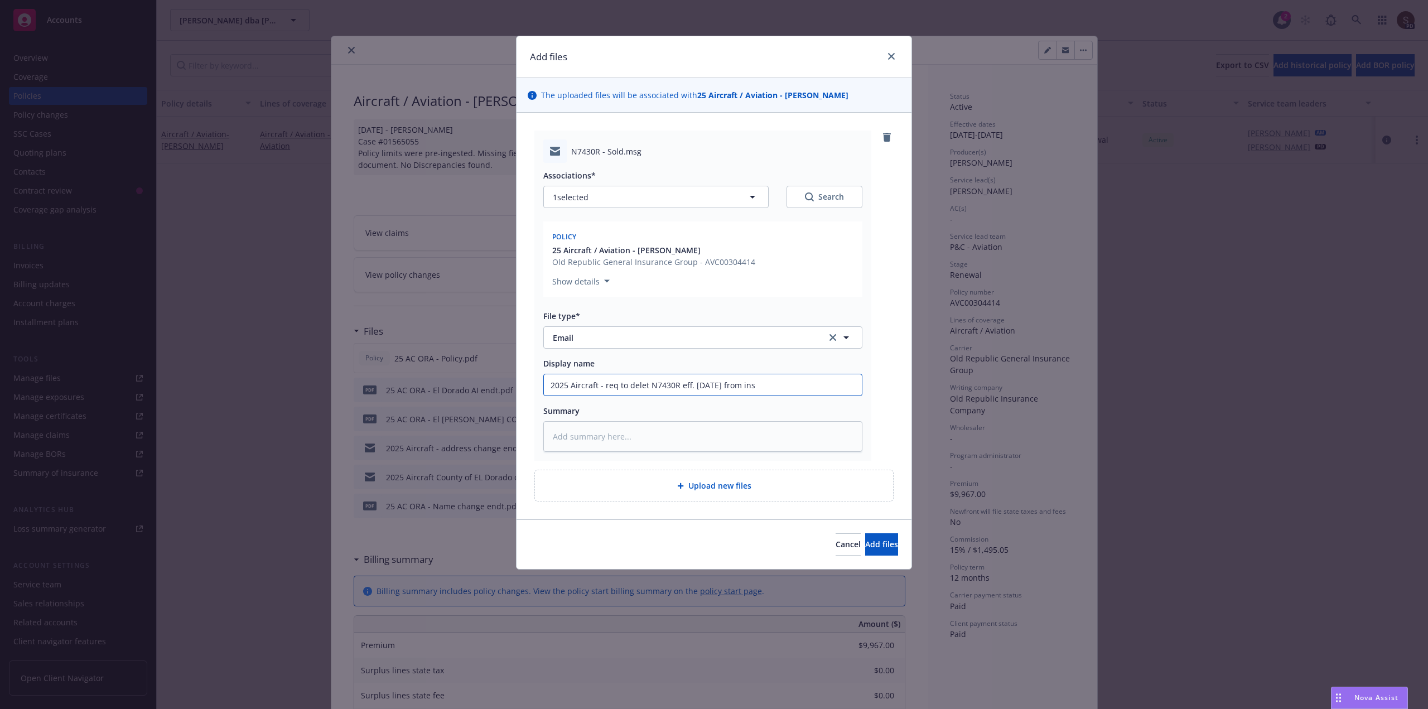
type textarea "x"
type input "2025 Aircraft - req to delet N7430R eff. [DATE] from insu"
type textarea "x"
type input "2025 Aircraft - req to delet N7430R eff. [DATE] from insur"
type textarea "x"
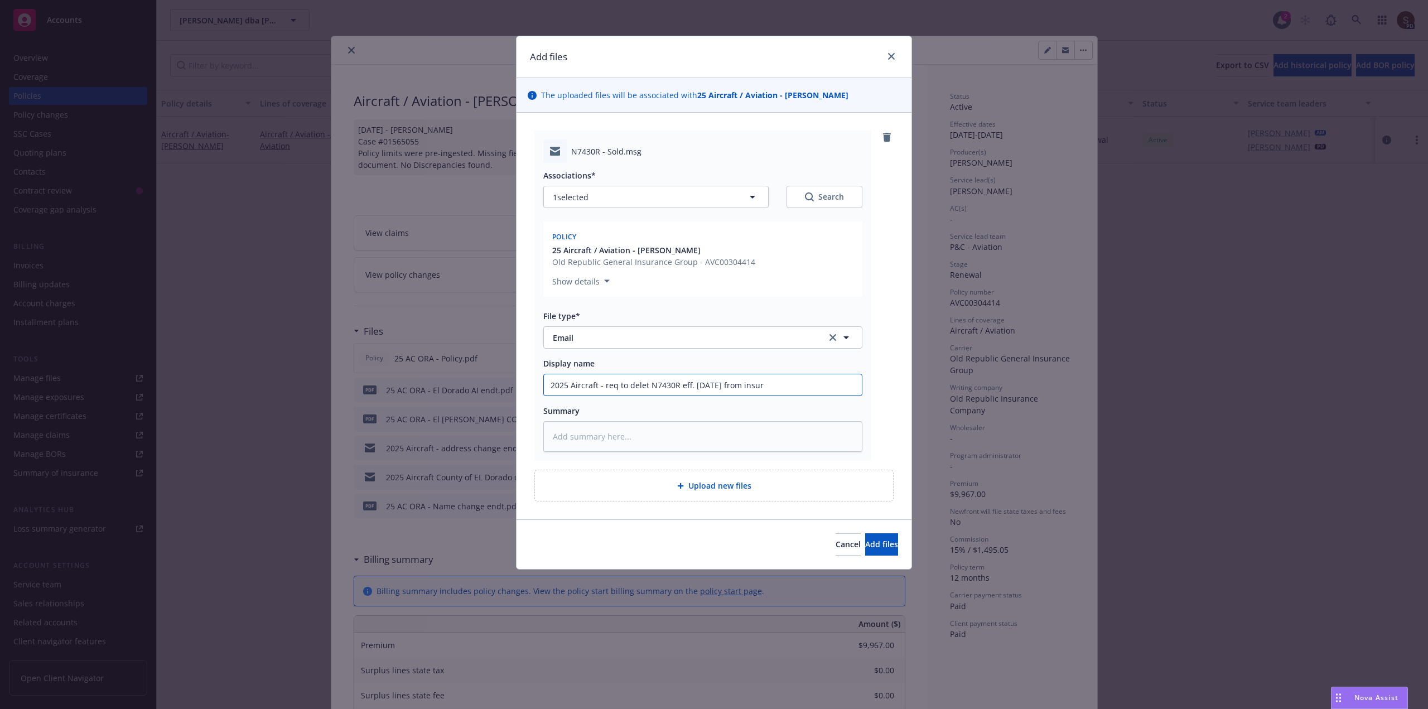
type input "2025 Aircraft - req to delet N7430R eff. [DATE] from insure"
type textarea "x"
type input "2025 Aircraft - req to delet N7430R eff. [DATE] from insured"
click at [645, 386] on input "2025 Aircraft - req to delet N7430R eff. [DATE] from insured" at bounding box center [703, 384] width 318 height 21
type textarea "x"
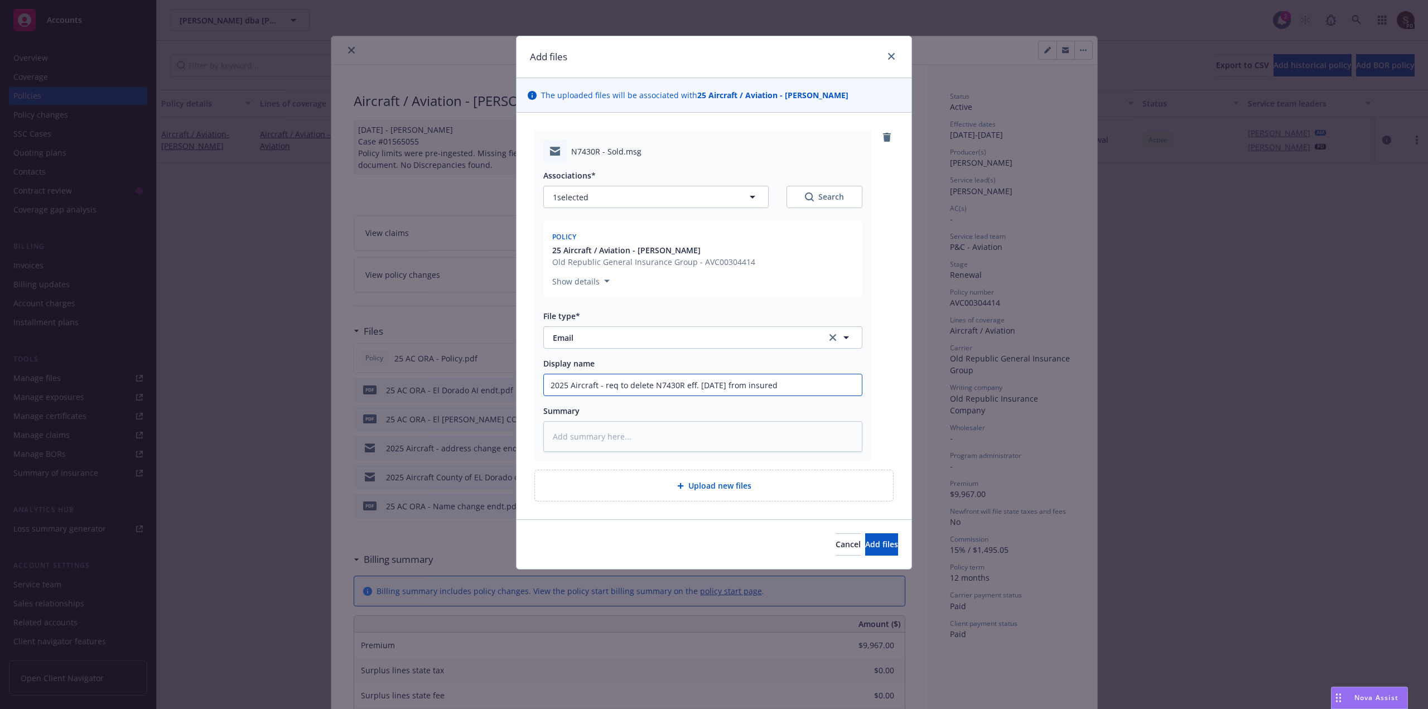
drag, startPoint x: 605, startPoint y: 383, endPoint x: 812, endPoint y: 375, distance: 207.6
click at [812, 375] on input "2025 Aircraft - req to delete N7430R eff. [DATE] from insured" at bounding box center [703, 384] width 318 height 21
type input "2025 Aircraft - req to delete N7430R eff. [DATE] from insured"
click at [629, 435] on textarea at bounding box center [702, 436] width 319 height 31
type textarea "x"
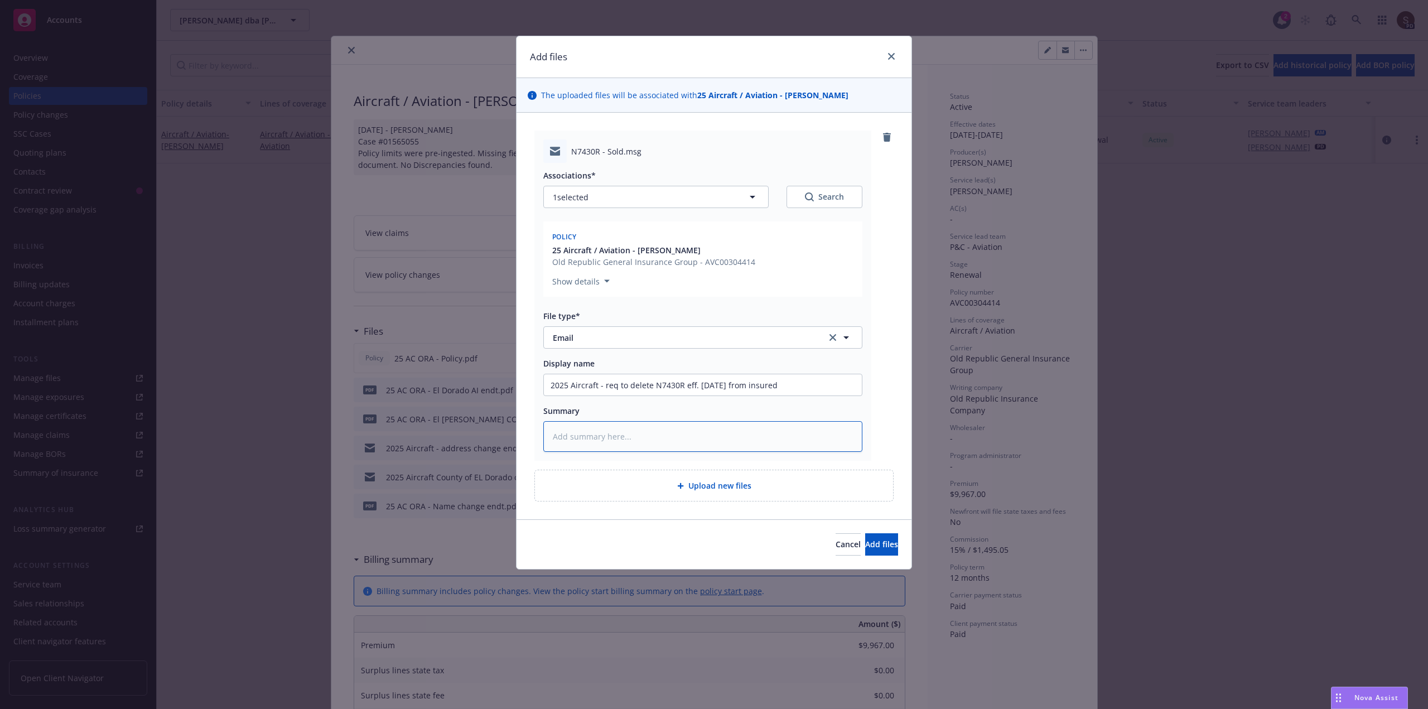
type textarea "2"
type textarea "x"
type textarea "25"
type textarea "x"
type textarea "25"
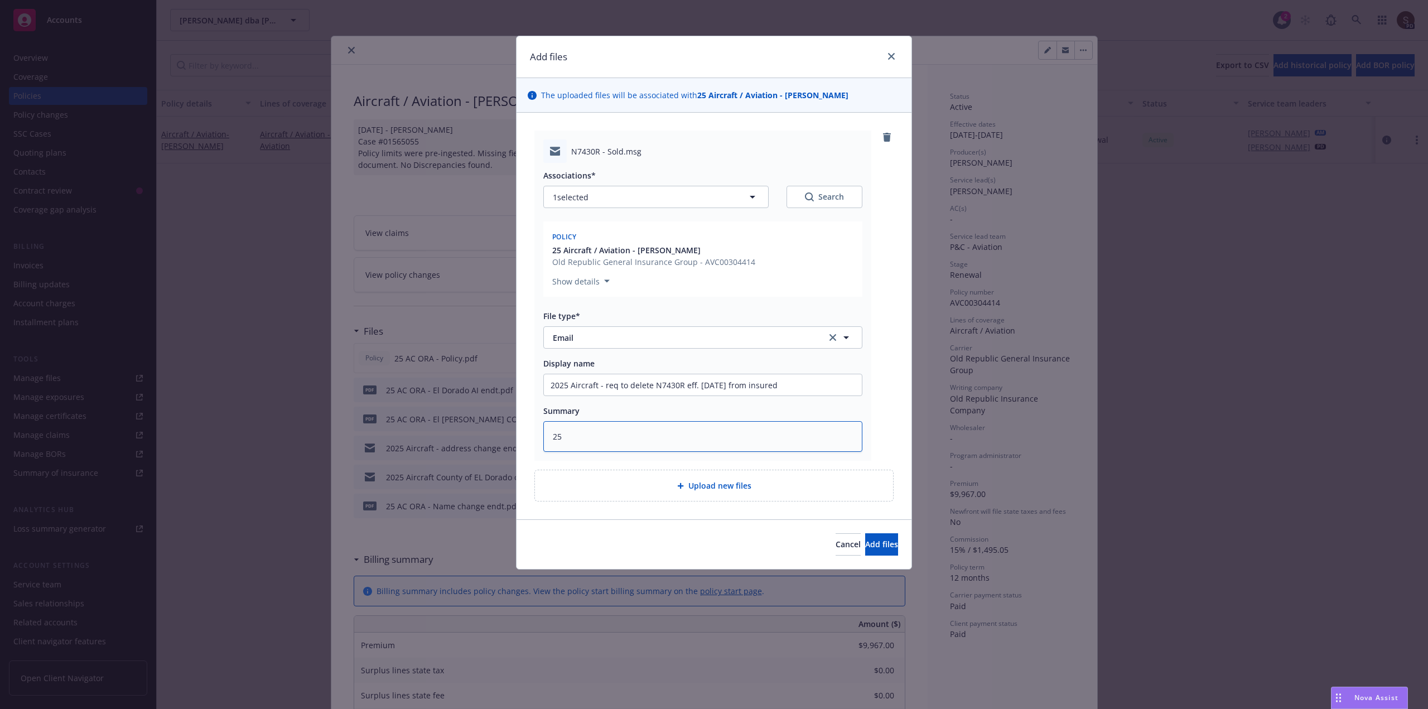
type textarea "x"
type textarea "25 A"
type textarea "x"
type textarea "25 AC"
type textarea "x"
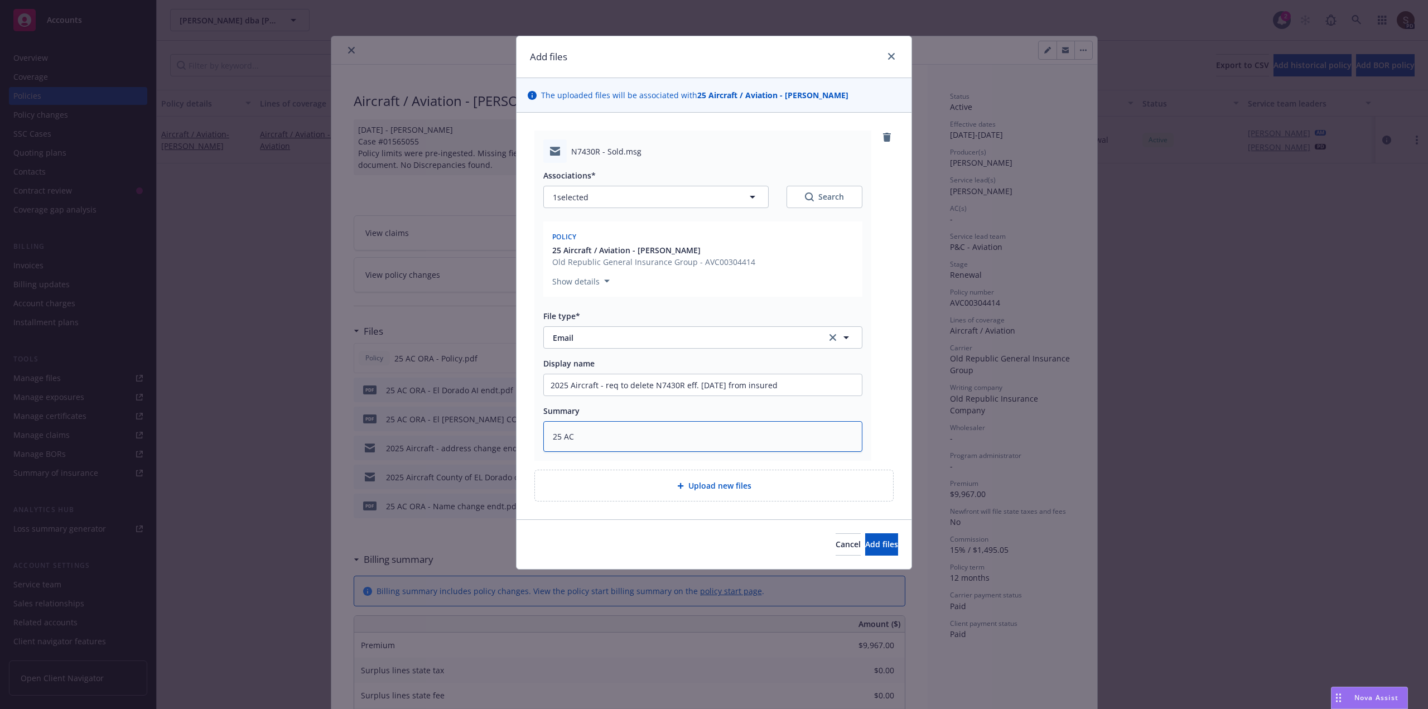
type textarea "25 AC"
type textarea "x"
type textarea "25 AC O"
type textarea "x"
type textarea "25 AC OR"
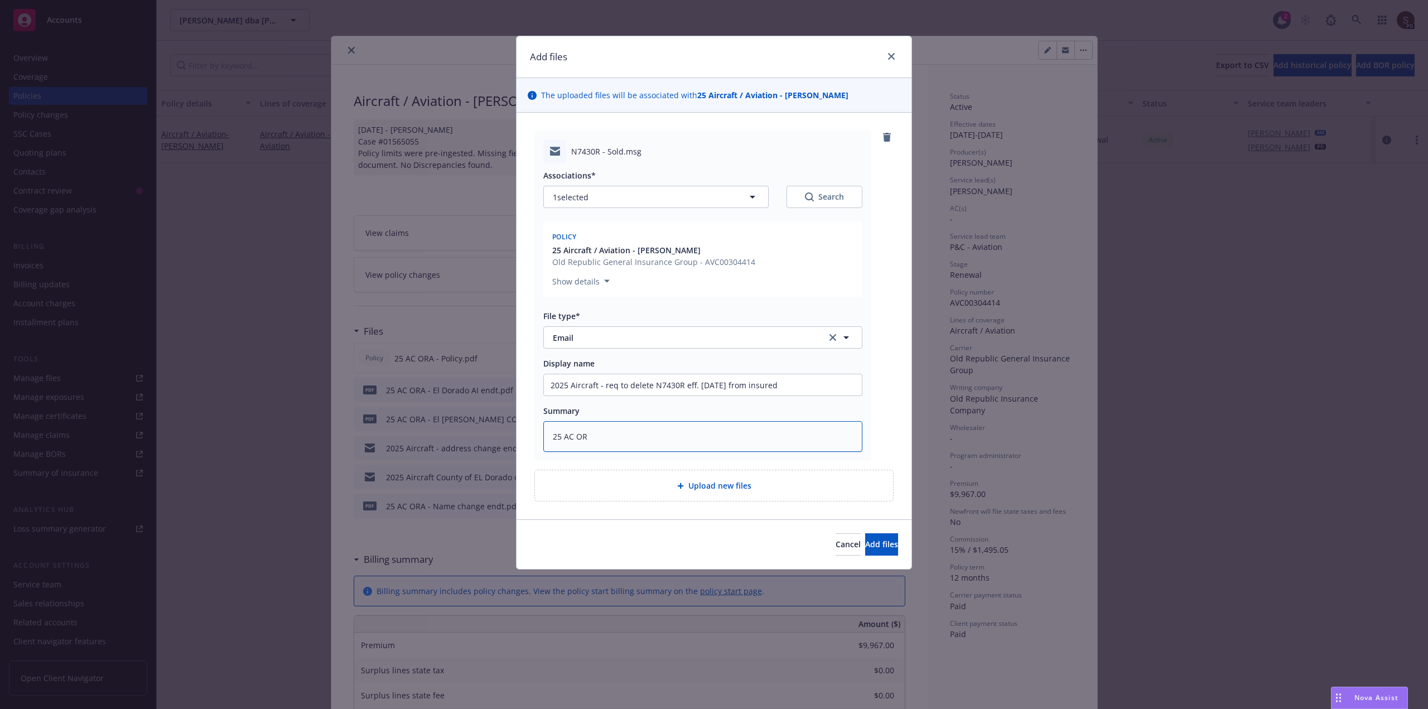
type textarea "x"
type textarea "25 AC ORA"
type textarea "x"
type textarea "25 AC ORA"
paste textarea "req to delete N7430R eff. [DATE] from insured"
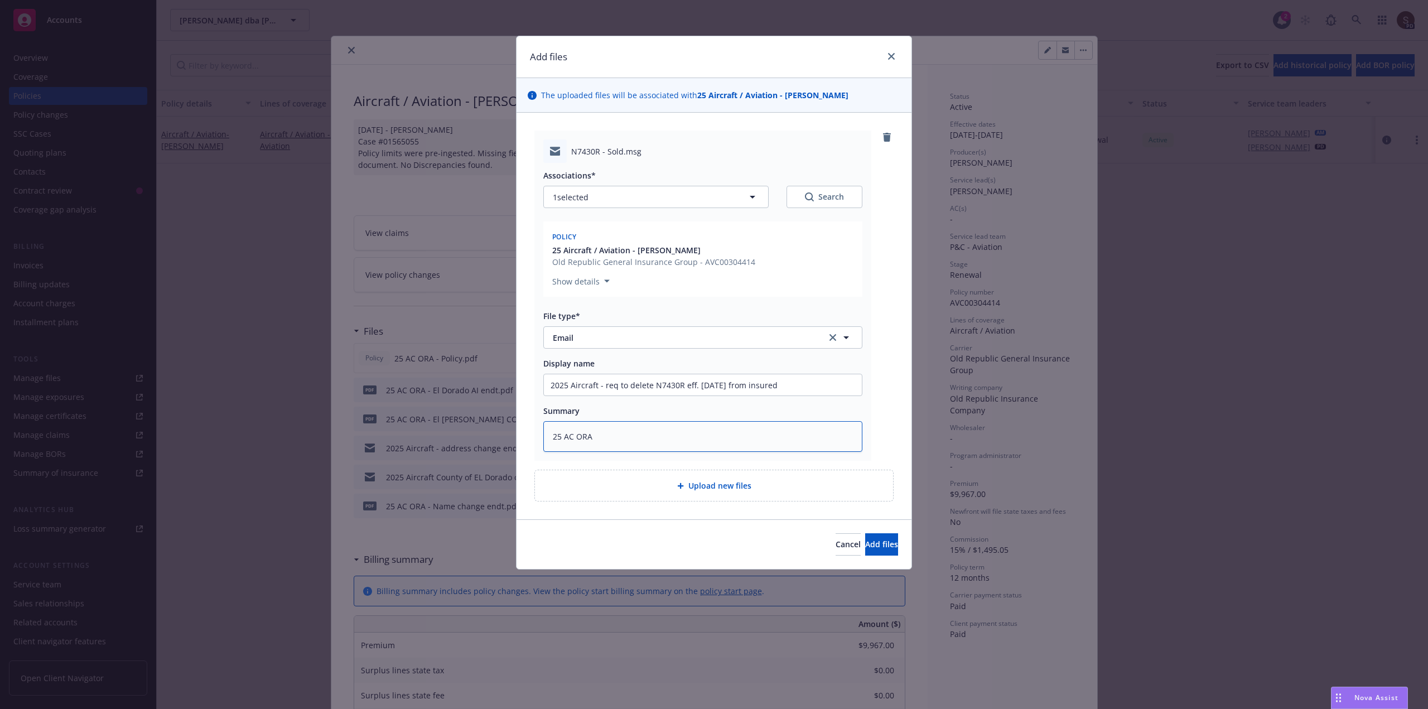
type textarea "x"
type textarea "25 AC ORA req to delete N7430R eff. [DATE] from insured"
type textarea "x"
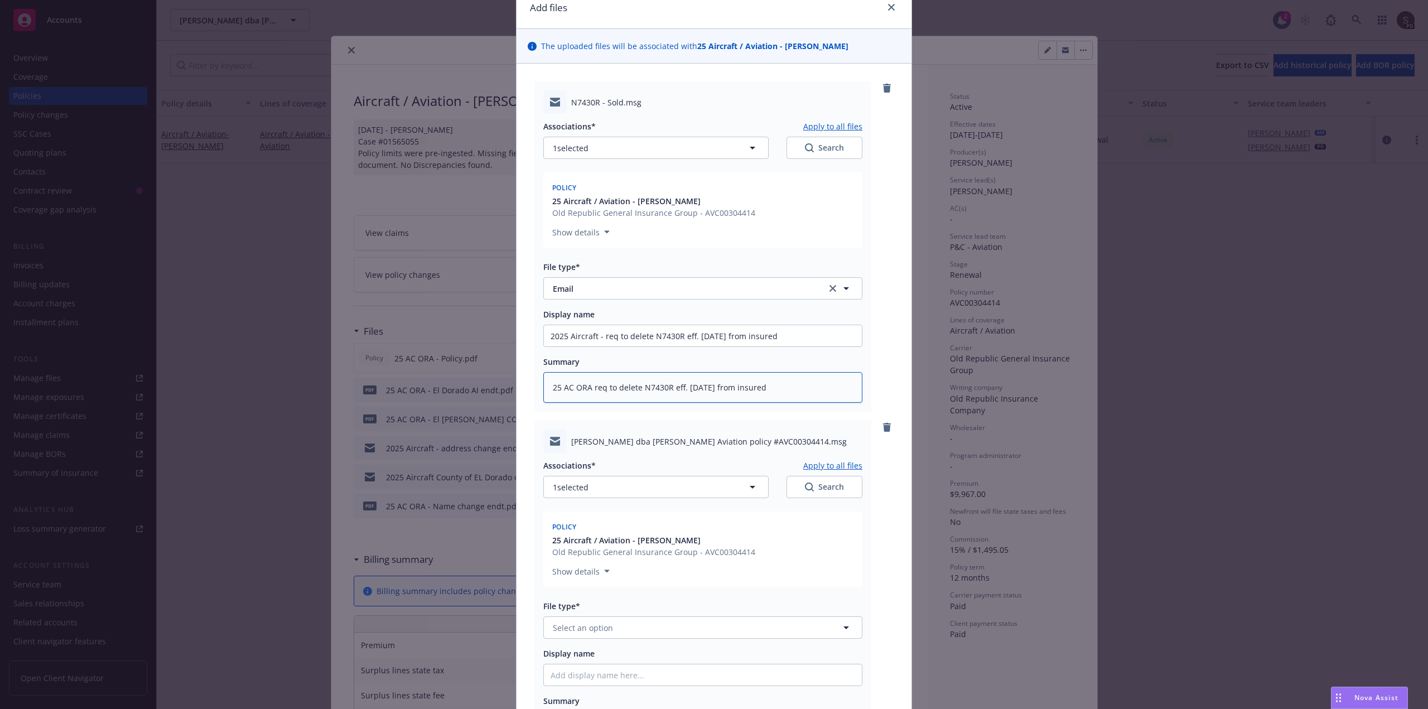
scroll to position [112, 0]
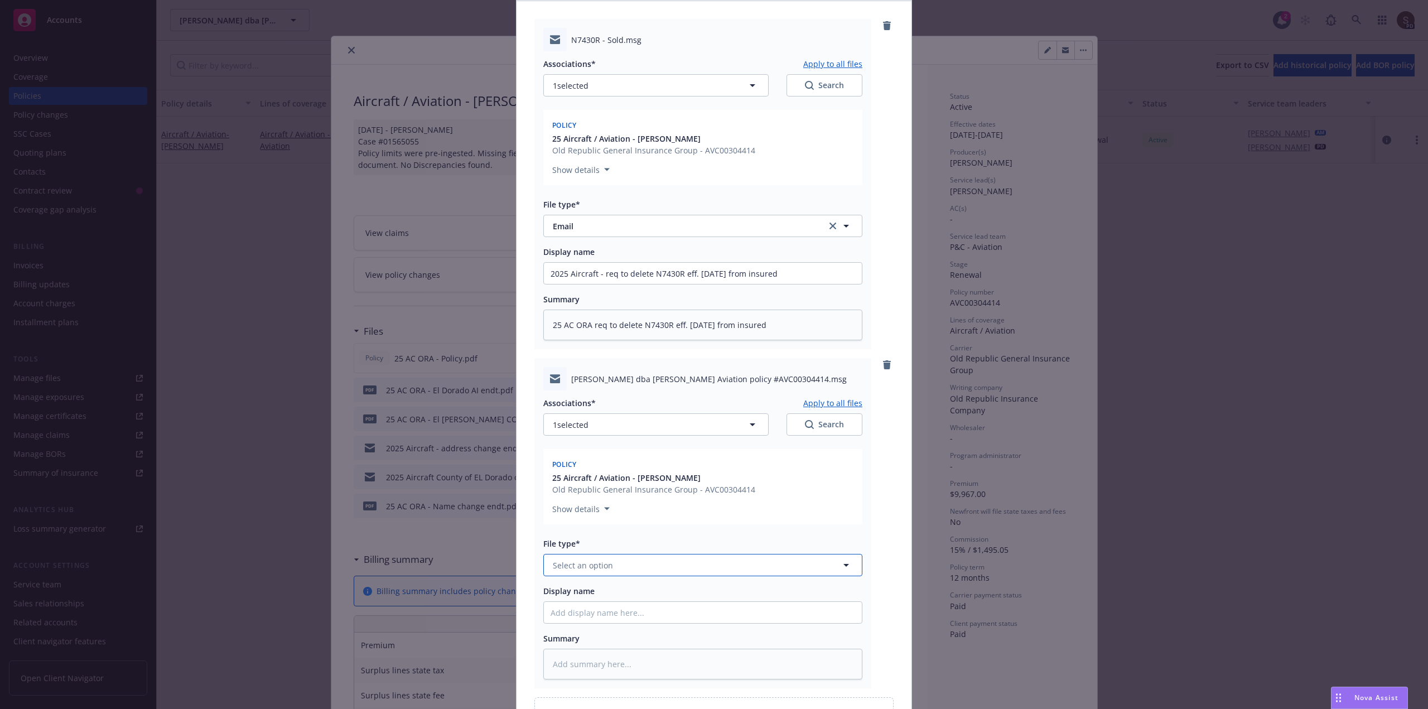
click at [599, 566] on span "Select an option" at bounding box center [583, 565] width 60 height 12
type input "email"
click at [555, 584] on div "Email" at bounding box center [703, 596] width 318 height 30
drag, startPoint x: 712, startPoint y: 322, endPoint x: 533, endPoint y: 319, distance: 178.5
click at [538, 318] on div "N7430R - Sold.msg Associations* Apply to all files 1 selected Search Policy 25 …" at bounding box center [702, 184] width 337 height 330
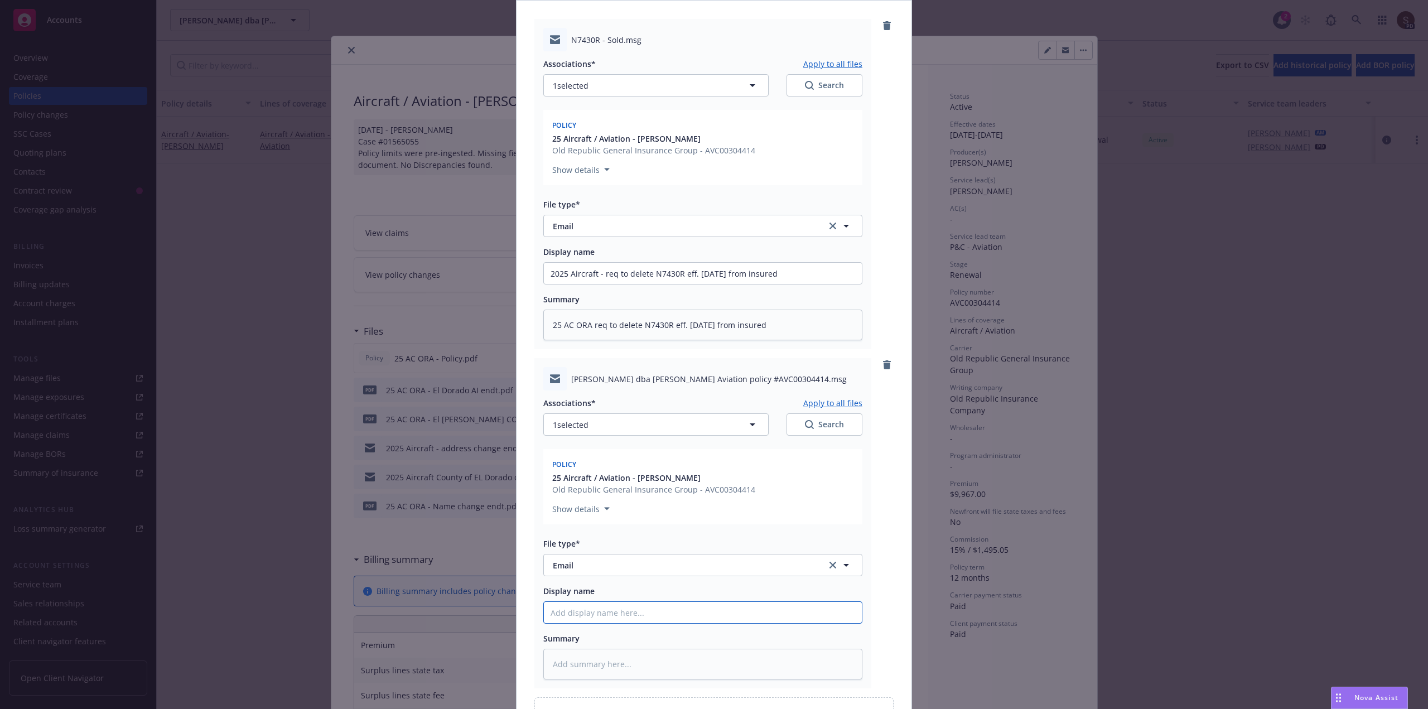
click at [571, 284] on input "Display name" at bounding box center [703, 273] width 318 height 21
paste input "25 AC ORA req to delete N7430R eff. [DATE]"
type textarea "x"
type input "25 AC ORA req to delete N7430R eff. [DATE]"
type textarea "x"
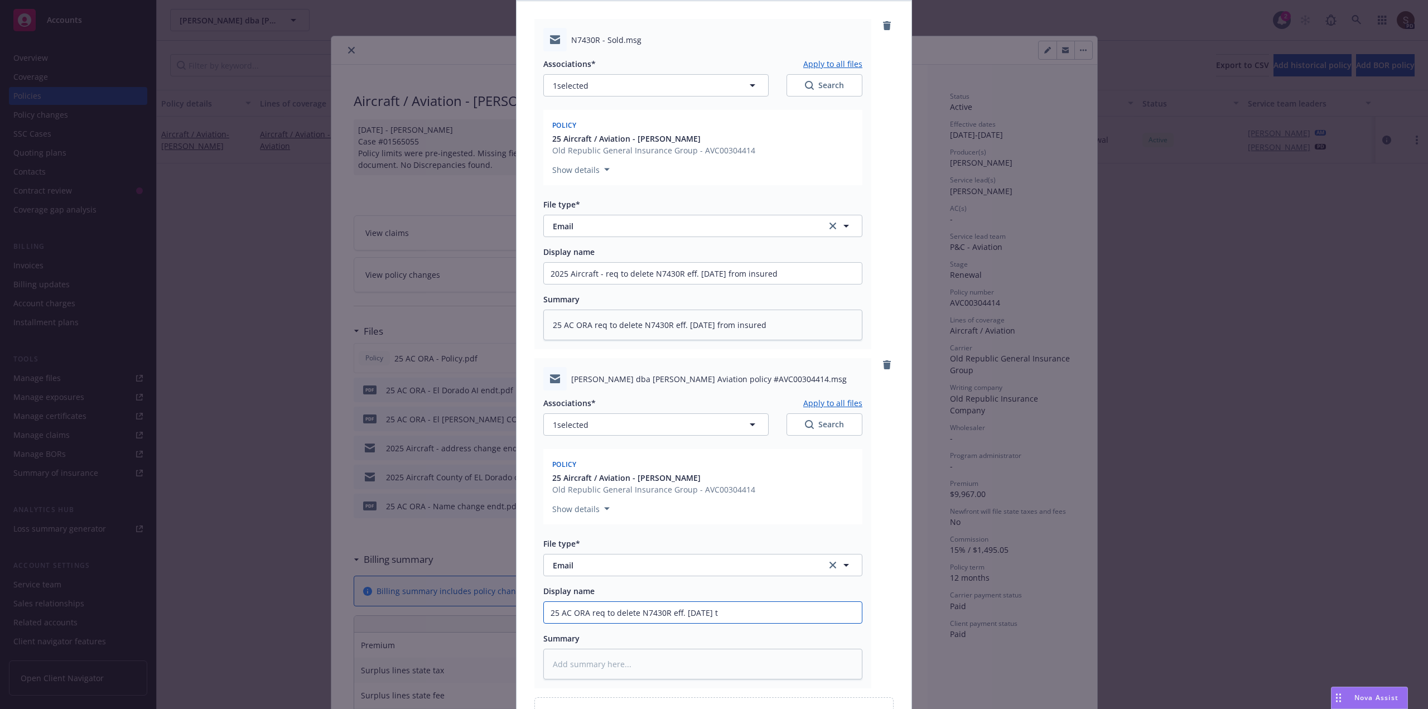
type input "25 AC ORA req to delete N7430R eff. [DATE] to"
type textarea "x"
type input "25 AC ORA req to delete N7430R eff. [DATE] to c"
type textarea "x"
type input "25 AC ORA req to delete N7430R eff. [DATE] to ca"
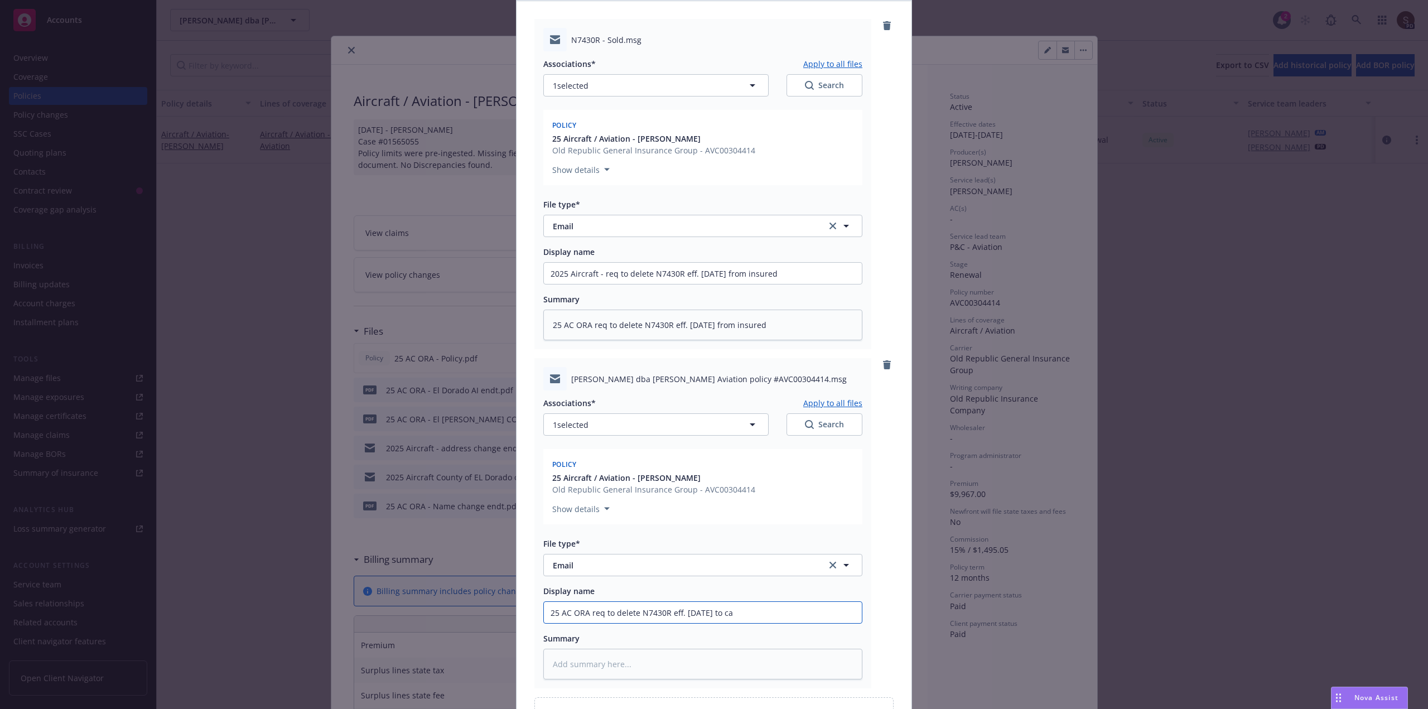
type textarea "x"
type input "25 AC ORA req to delete N7430R eff. [DATE] to car"
type textarea "x"
type input "25 AC ORA req to delete N7430R eff. [DATE] to [PERSON_NAME]"
type textarea "x"
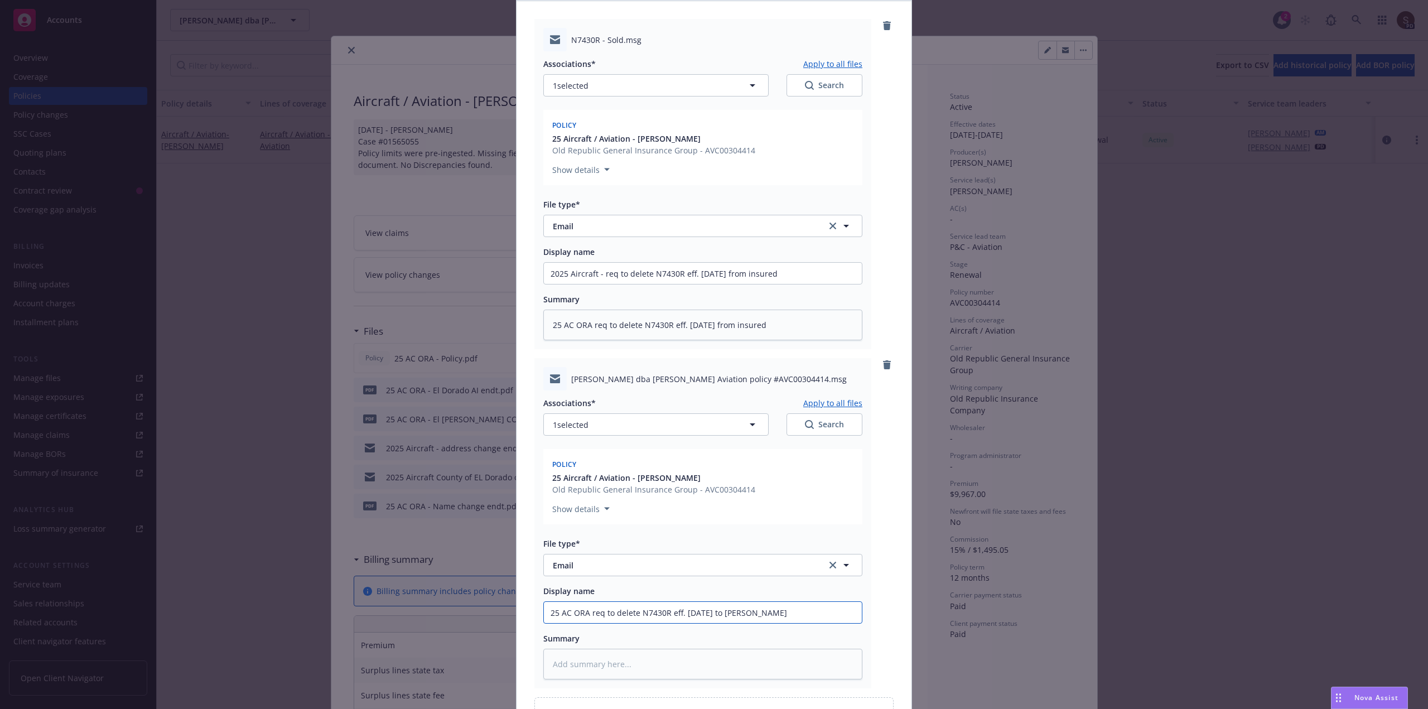
type input "25 AC ORA req to delete N7430R eff. [DATE] to [PERSON_NAME]"
type textarea "x"
drag, startPoint x: 612, startPoint y: 617, endPoint x: 746, endPoint y: 611, distance: 134.0
click at [746, 284] on input "25 AC ORA req to delete N7430R eff. [DATE] to carrier" at bounding box center [703, 273] width 318 height 21
drag, startPoint x: 589, startPoint y: 613, endPoint x: 761, endPoint y: 606, distance: 171.9
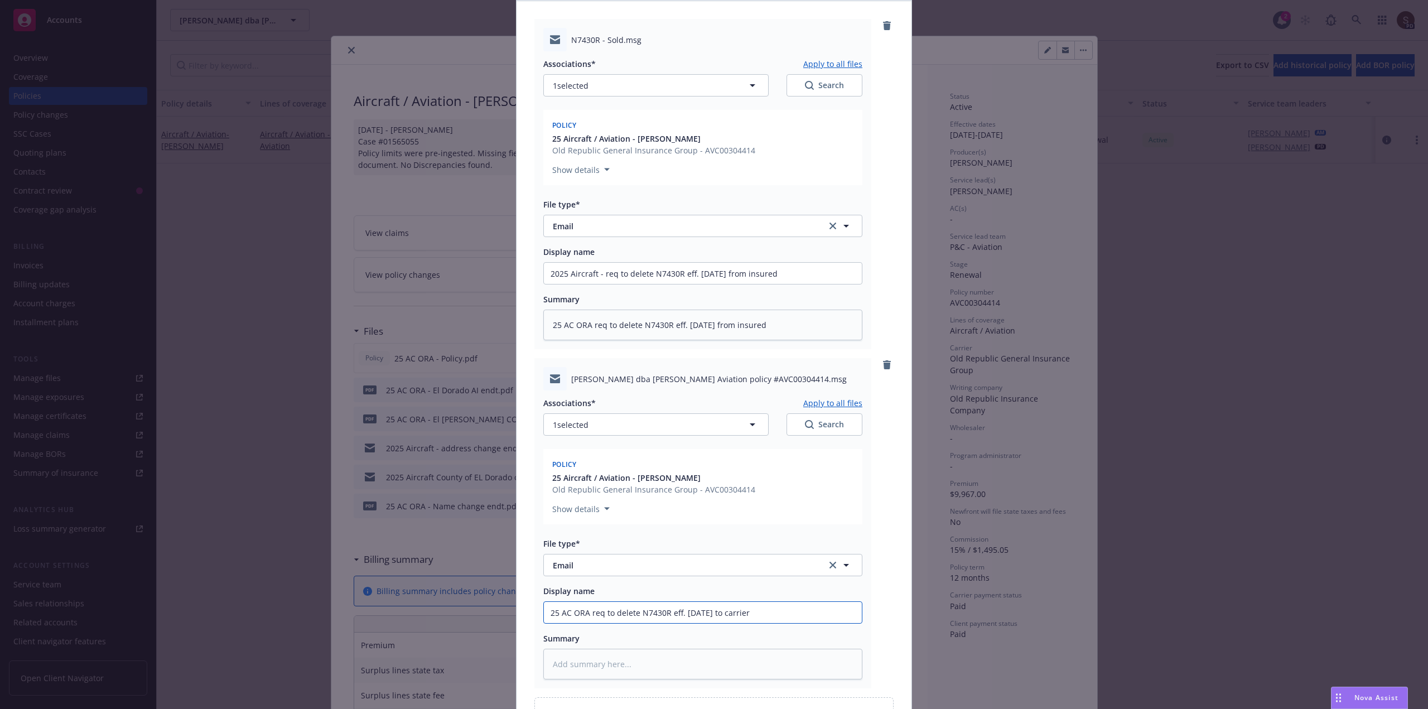
click at [761, 284] on input "25 AC ORA req to delete N7430R eff. [DATE] to carrier" at bounding box center [703, 273] width 318 height 21
type input "25 AC ORA req to delete N7430R eff. [DATE] to carrier"
click at [583, 668] on textarea at bounding box center [702, 664] width 319 height 31
click at [761, 284] on input "25 AC ORA req to delete N7430R eff. [DATE] to carrier" at bounding box center [703, 273] width 318 height 21
drag, startPoint x: 760, startPoint y: 610, endPoint x: 523, endPoint y: 621, distance: 237.3
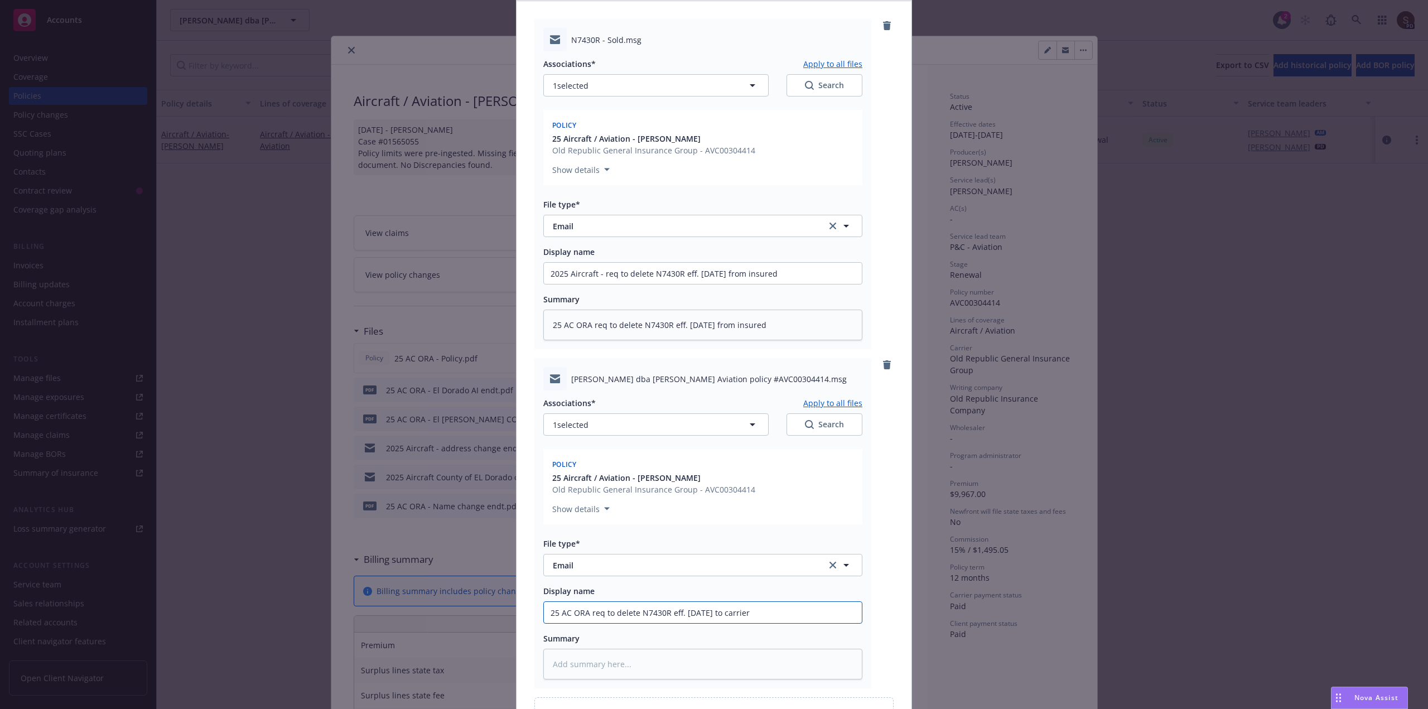
click at [523, 621] on div "N7430R - Sold.msg Associations* Apply to all files 1 selected Search Policy 25 …" at bounding box center [713, 374] width 395 height 746
type textarea "x"
click at [564, 670] on textarea at bounding box center [702, 664] width 319 height 31
paste textarea "25 AC ORA req to delete N7430R eff. [DATE] to carrier"
type textarea "x"
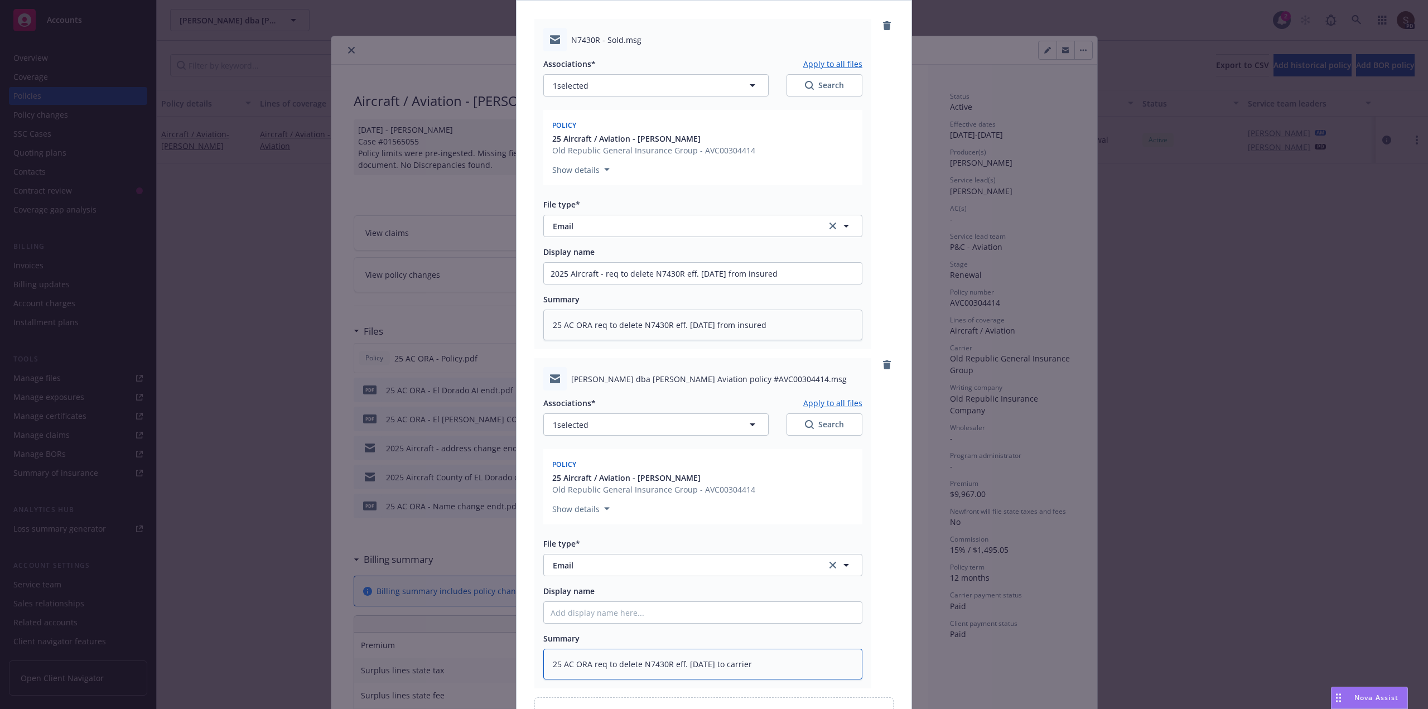
type textarea "25 AC ORA req to delete N7430R eff. [DATE] to carrier"
click at [564, 284] on input "Display name" at bounding box center [703, 273] width 318 height 21
paste input "25 AC ORA req to delete N7430R eff. [DATE] to carrier"
type textarea "x"
type input "25 AC ORA req to delete N7430R eff. [DATE] to carrier"
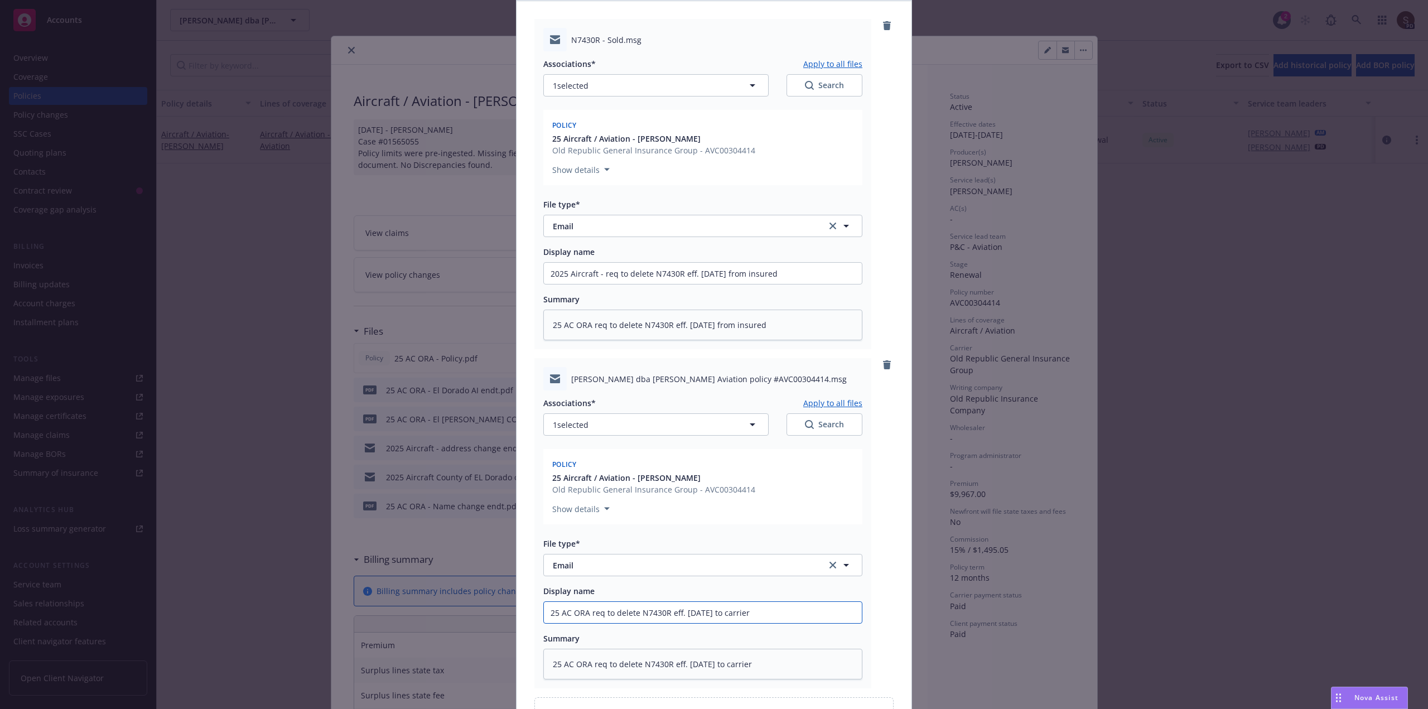
drag, startPoint x: 585, startPoint y: 612, endPoint x: 552, endPoint y: 608, distance: 33.1
click at [552, 284] on input "25 AC ORA req to delete N7430R eff. [DATE] to carrier" at bounding box center [703, 273] width 318 height 21
type textarea "x"
type input "20 req to delete N7430R eff. [DATE] to carrier"
type textarea "x"
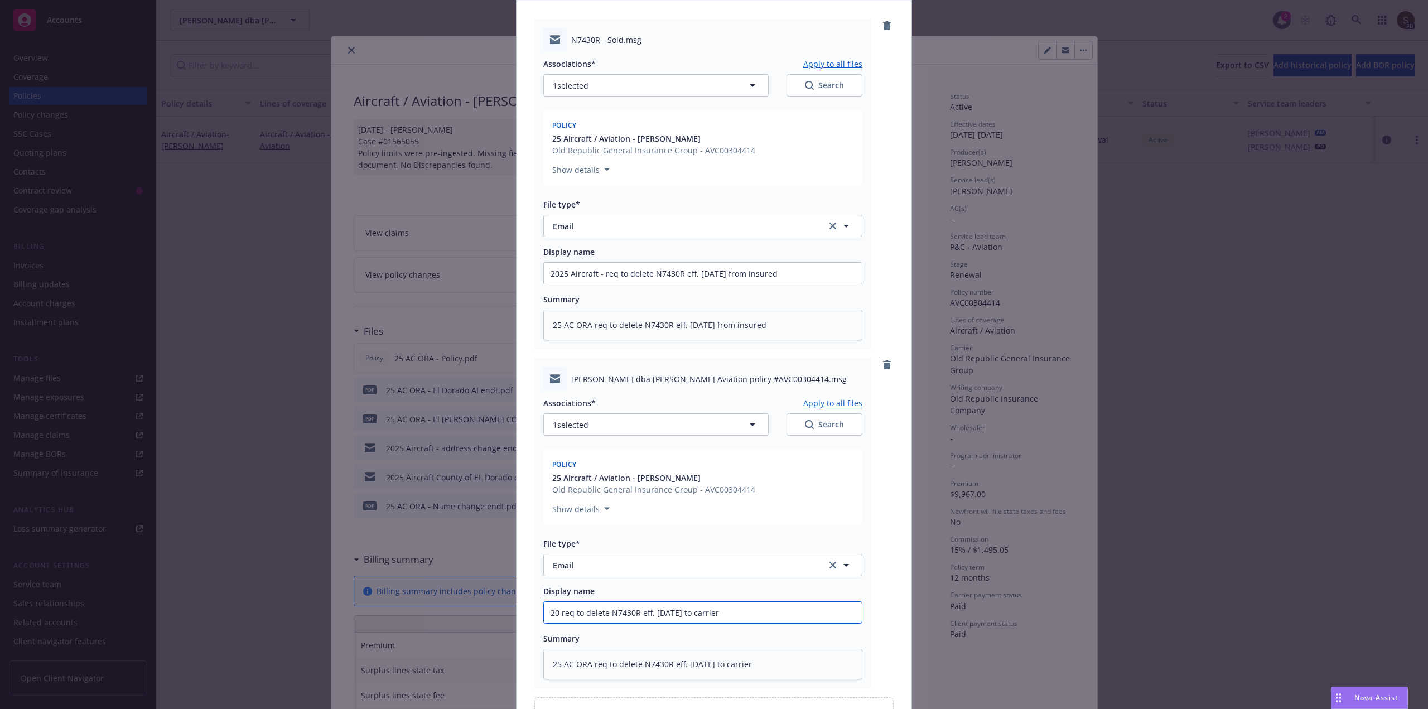
type input "202 req to delete N7430R eff. [DATE] to carrier"
type textarea "x"
type input "2025 req to delete N7430R eff. [DATE] to carrier"
type textarea "x"
type input "2025 req to delete N7430R eff. [DATE] to carrier"
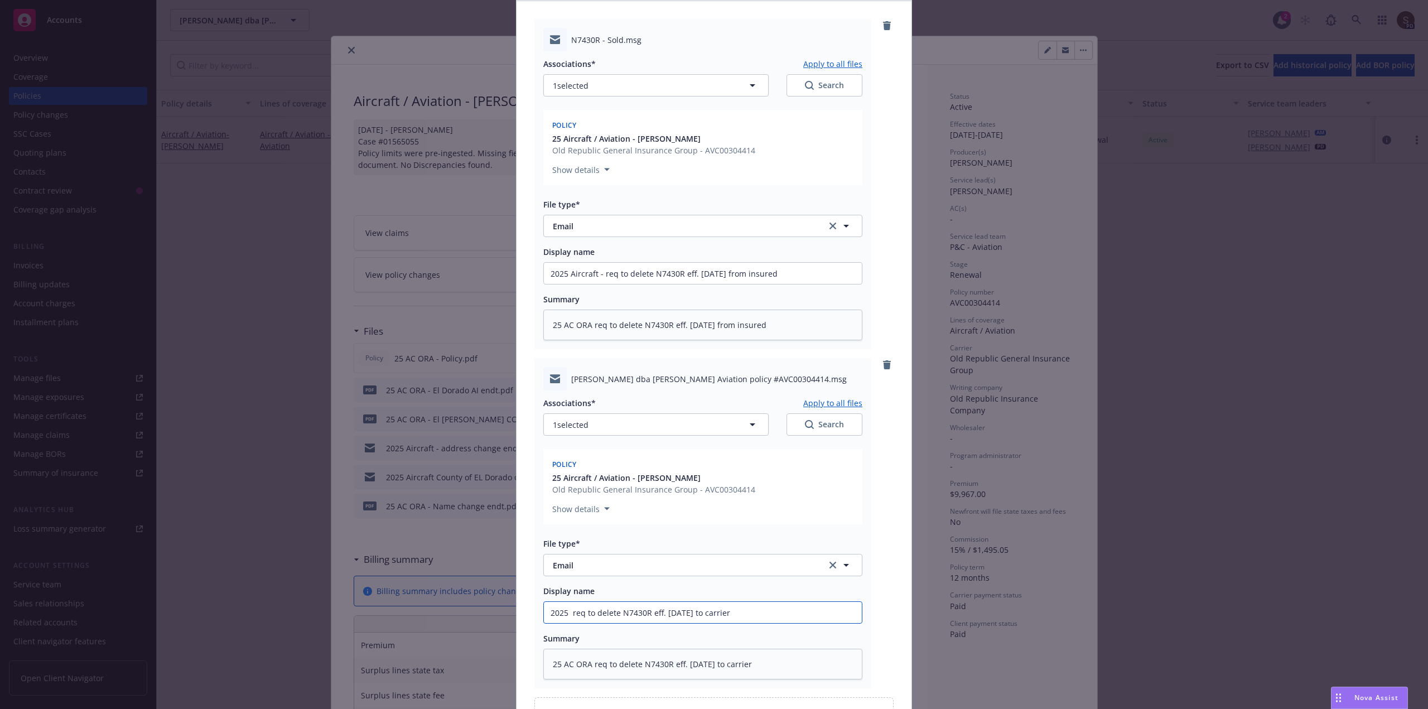
type textarea "x"
type input "2025 A req to delete N7430R eff. [DATE] to carrier"
type textarea "x"
type input "2025 Ai req to delete N7430R eff. [DATE] to carrier"
type textarea "x"
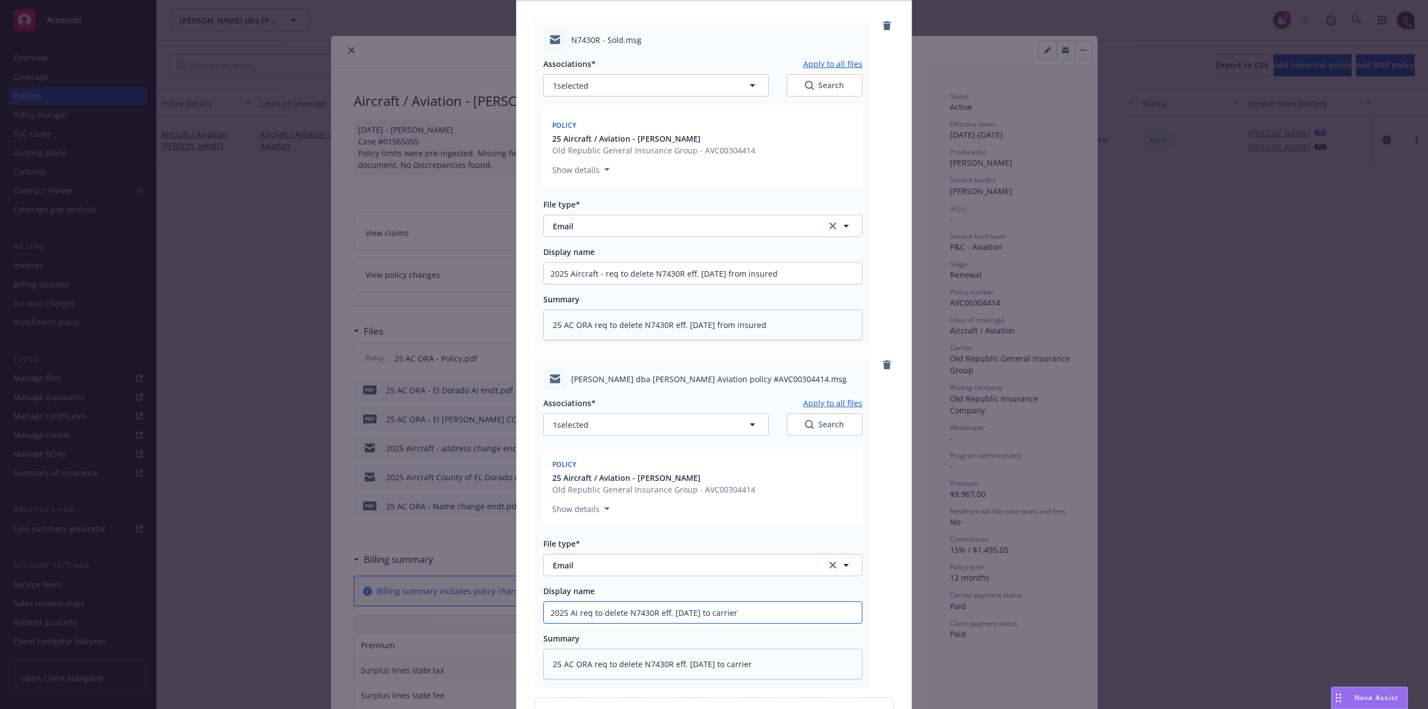
type input "2025 Air req to delete N7430R eff. [DATE] to carrier"
type textarea "x"
type input "2025 Airc req to delete N7430R eff. [DATE] to carrier"
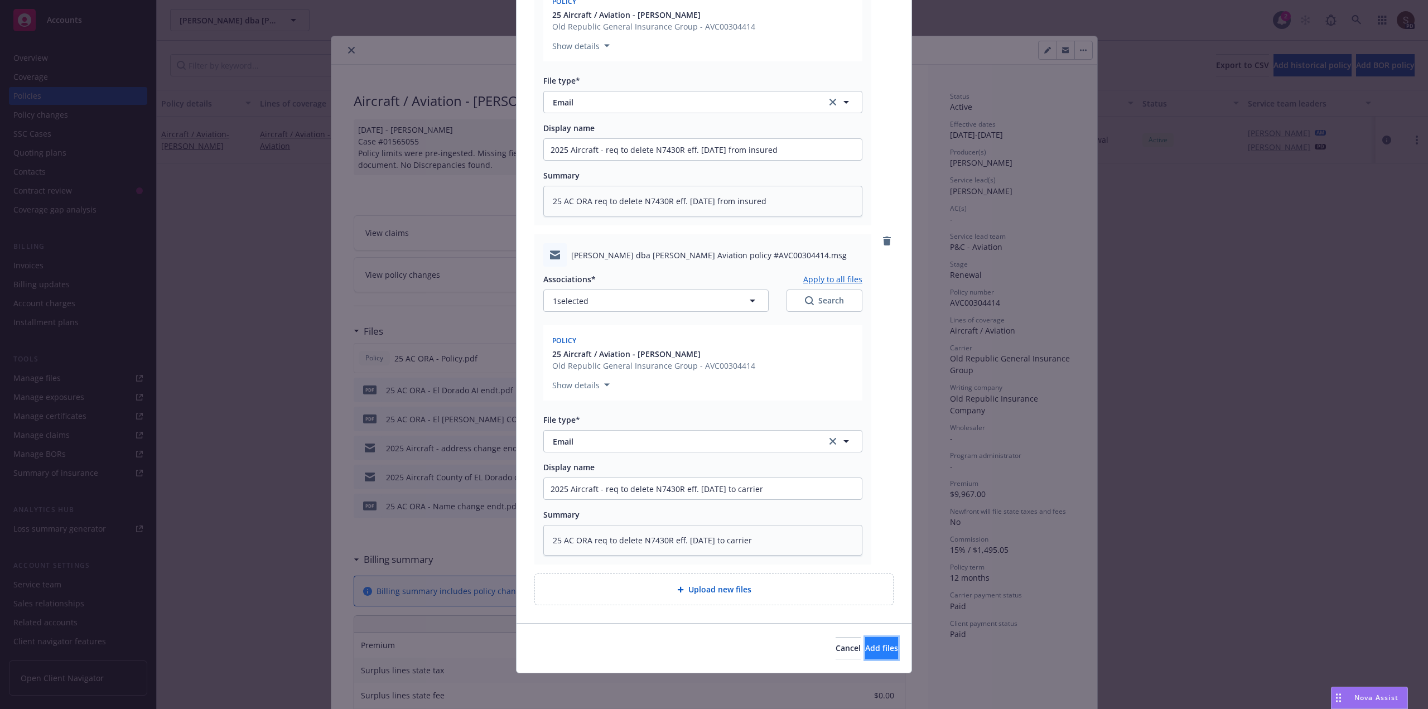
click at [865, 645] on span "Add files" at bounding box center [881, 647] width 33 height 11
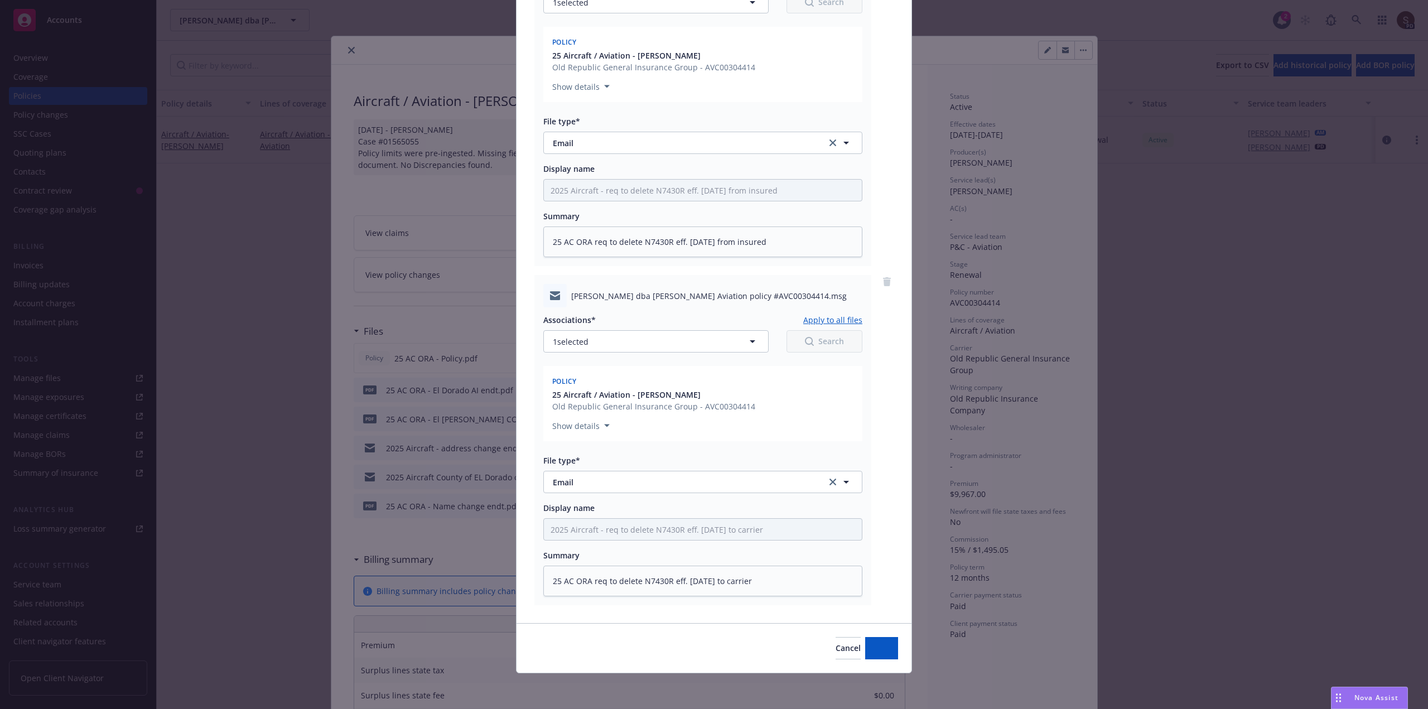
scroll to position [195, 0]
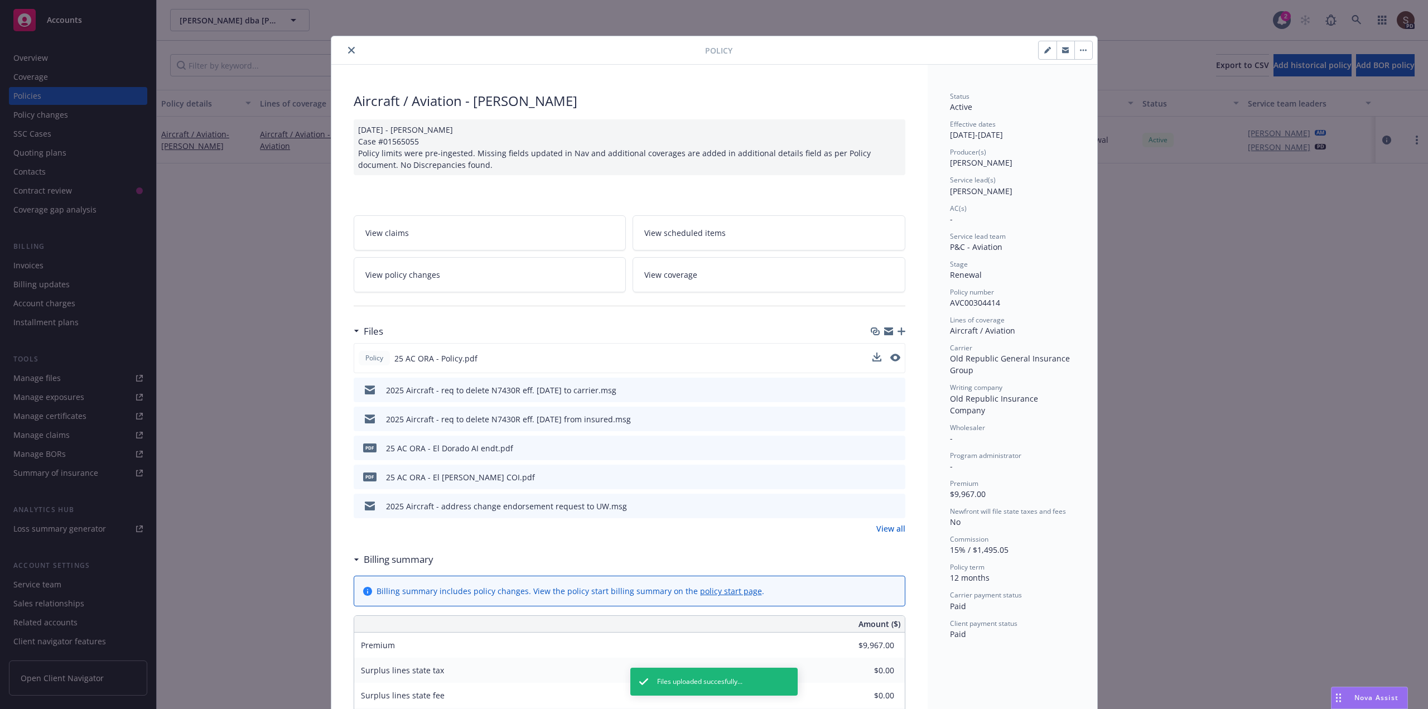
click at [348, 49] on icon "close" at bounding box center [351, 50] width 7 height 7
